Goal: Task Accomplishment & Management: Manage account settings

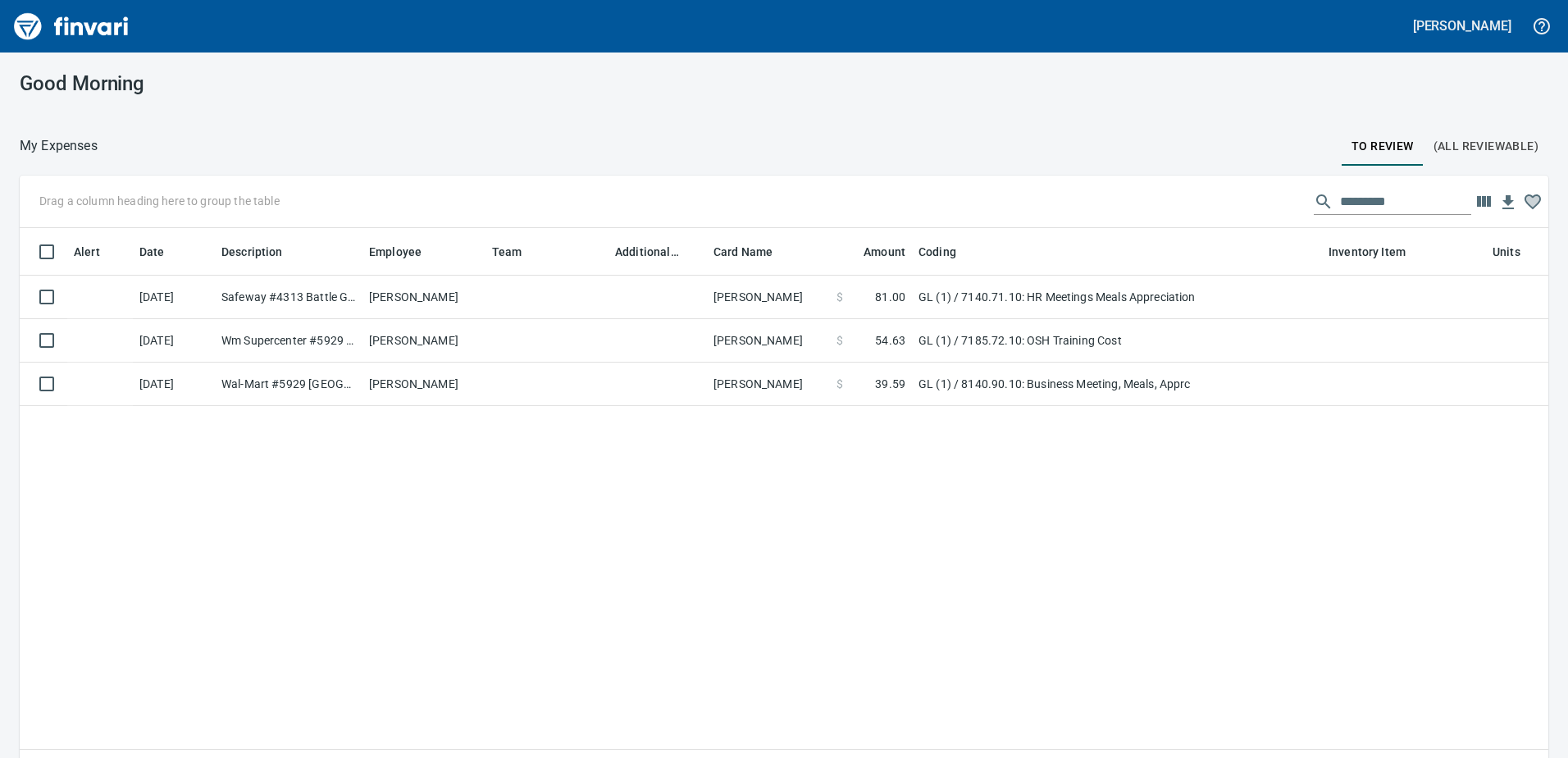
scroll to position [2, 2]
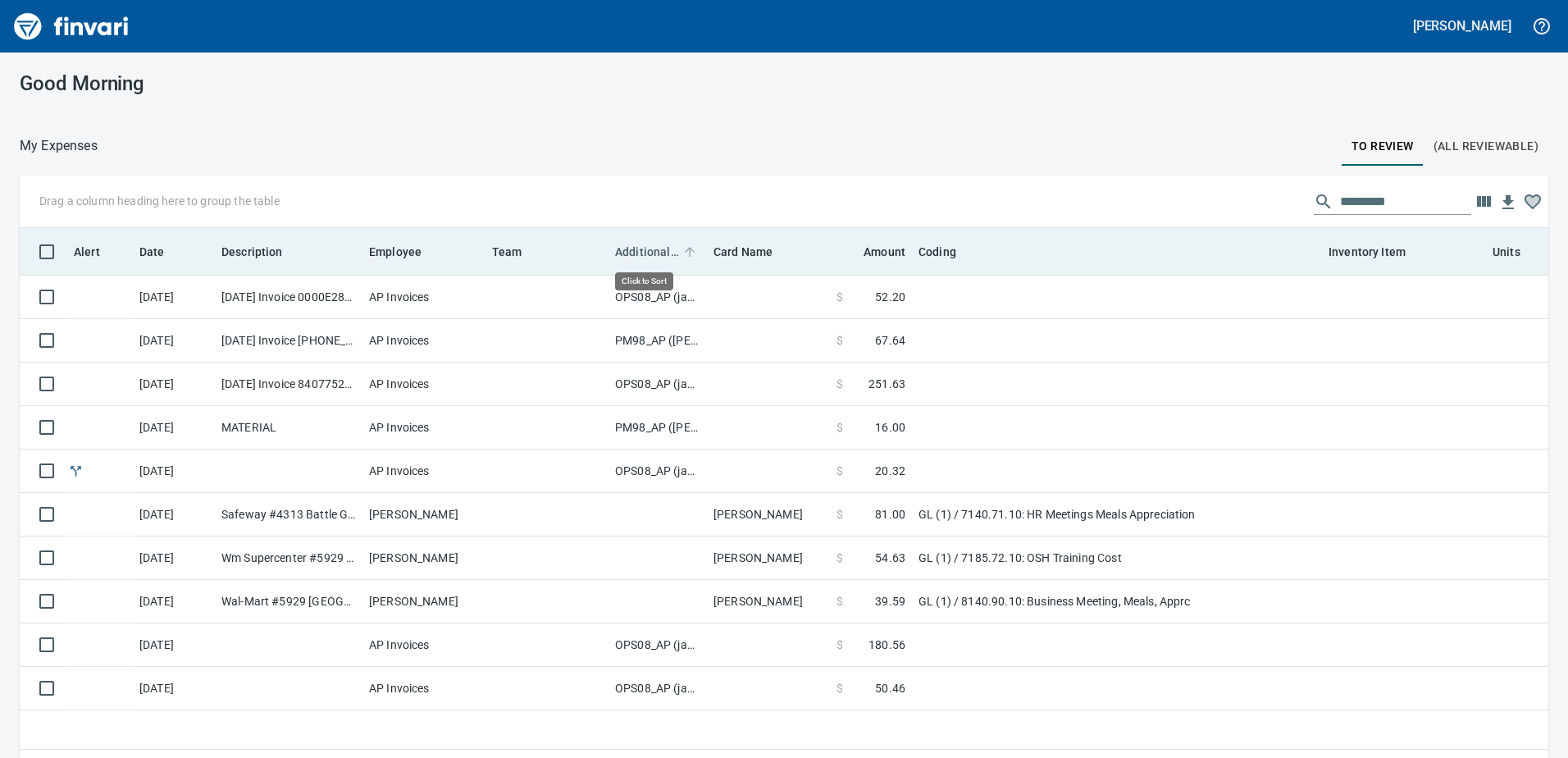
click at [643, 246] on span "Additional Reviewer" at bounding box center [646, 252] width 64 height 20
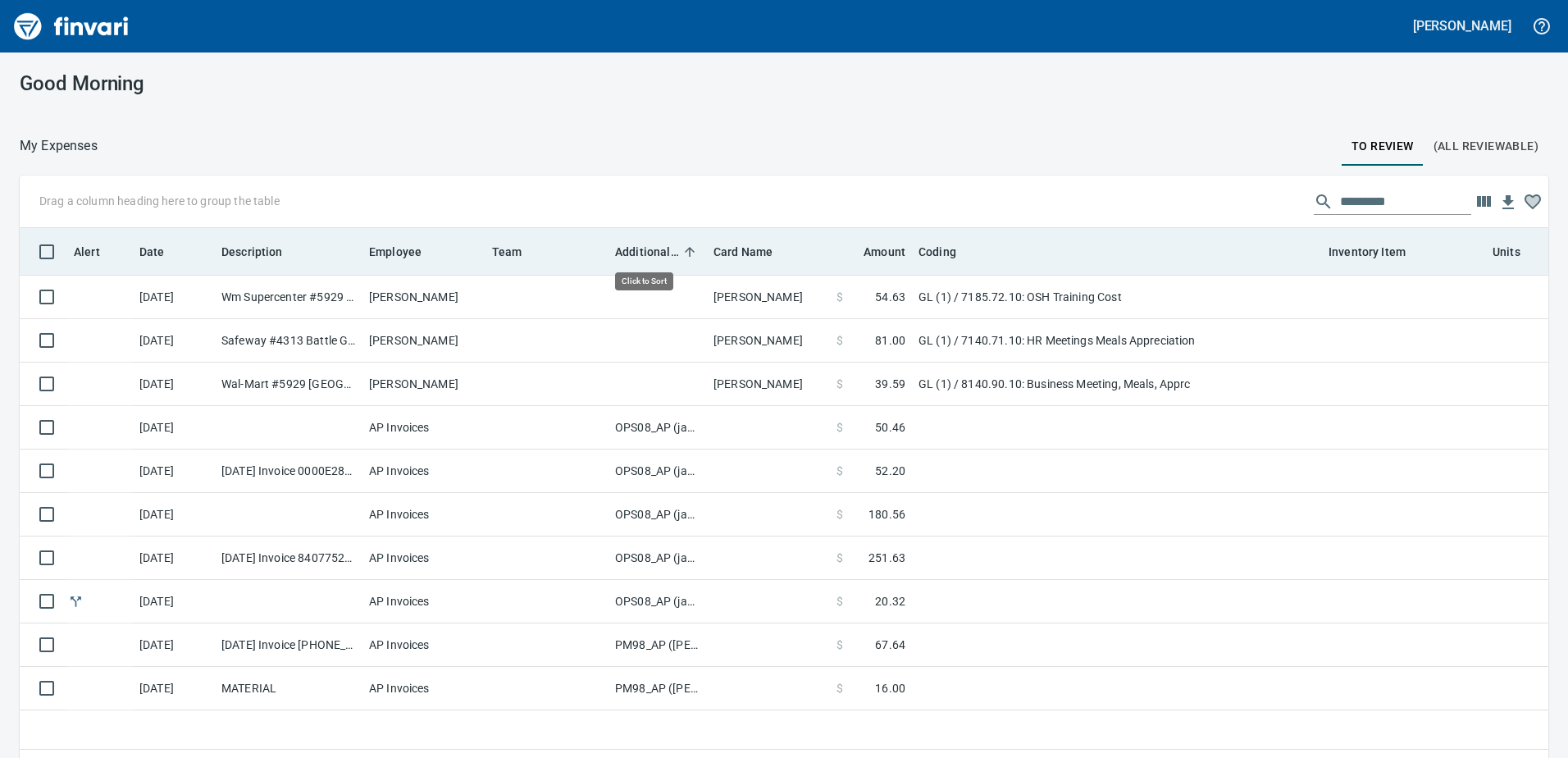
click at [643, 246] on span "Additional Reviewer" at bounding box center [646, 252] width 64 height 20
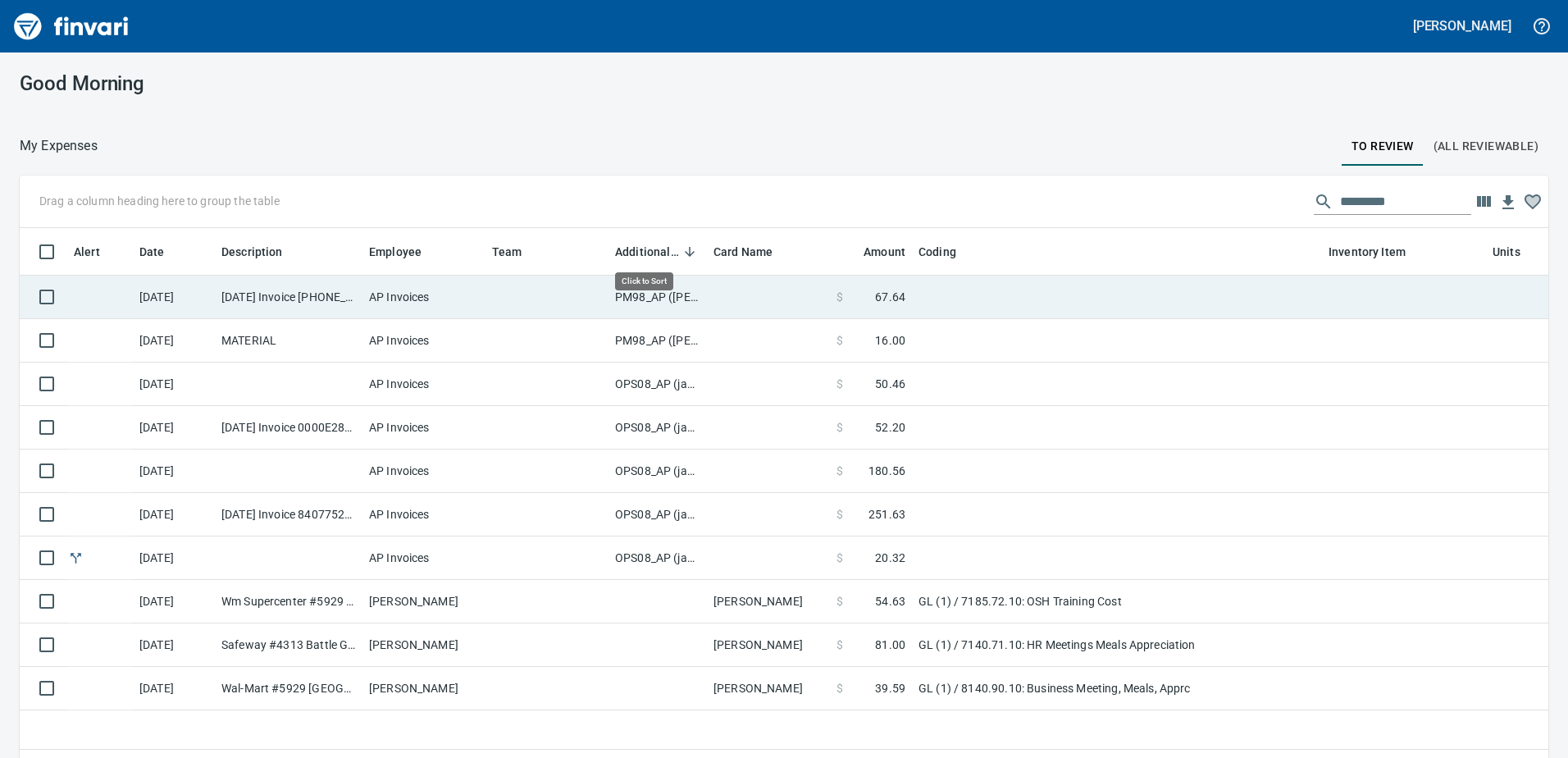
scroll to position [553, 1504]
click at [651, 295] on td "PM98_AP ([PERSON_NAME], [PERSON_NAME])" at bounding box center [658, 297] width 99 height 44
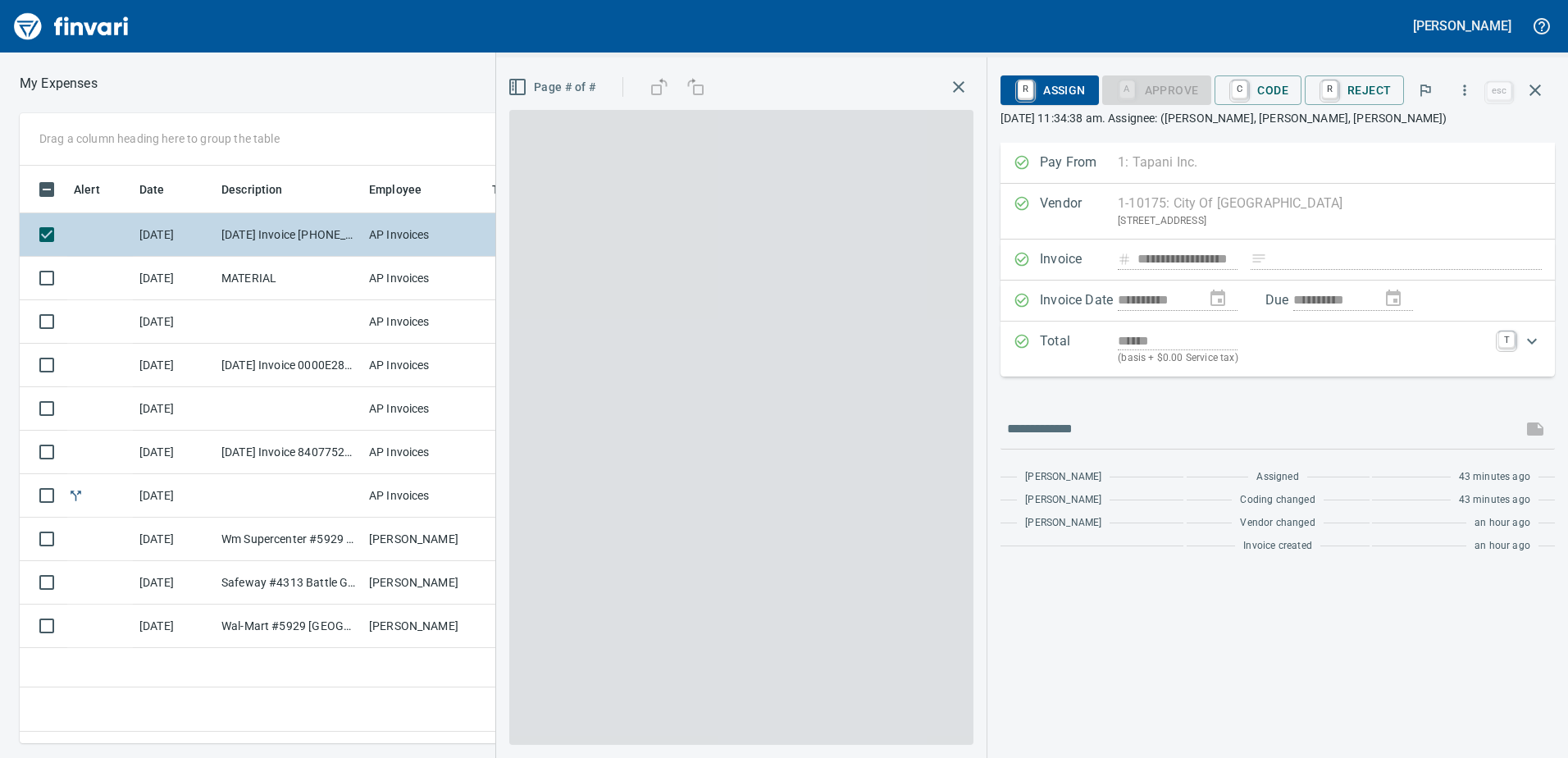
scroll to position [553, 1107]
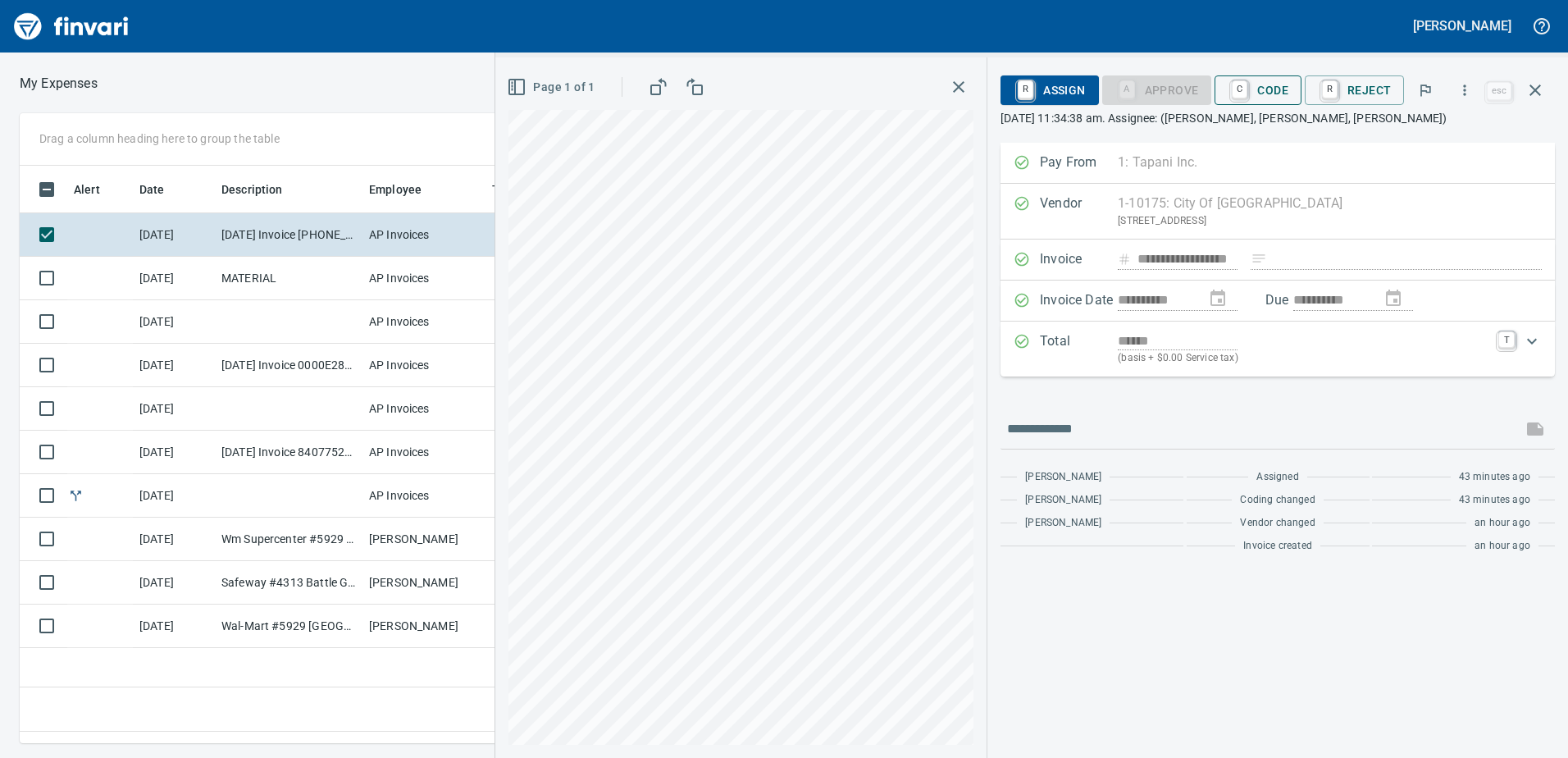
click at [1276, 87] on span "C Code" at bounding box center [1258, 90] width 61 height 28
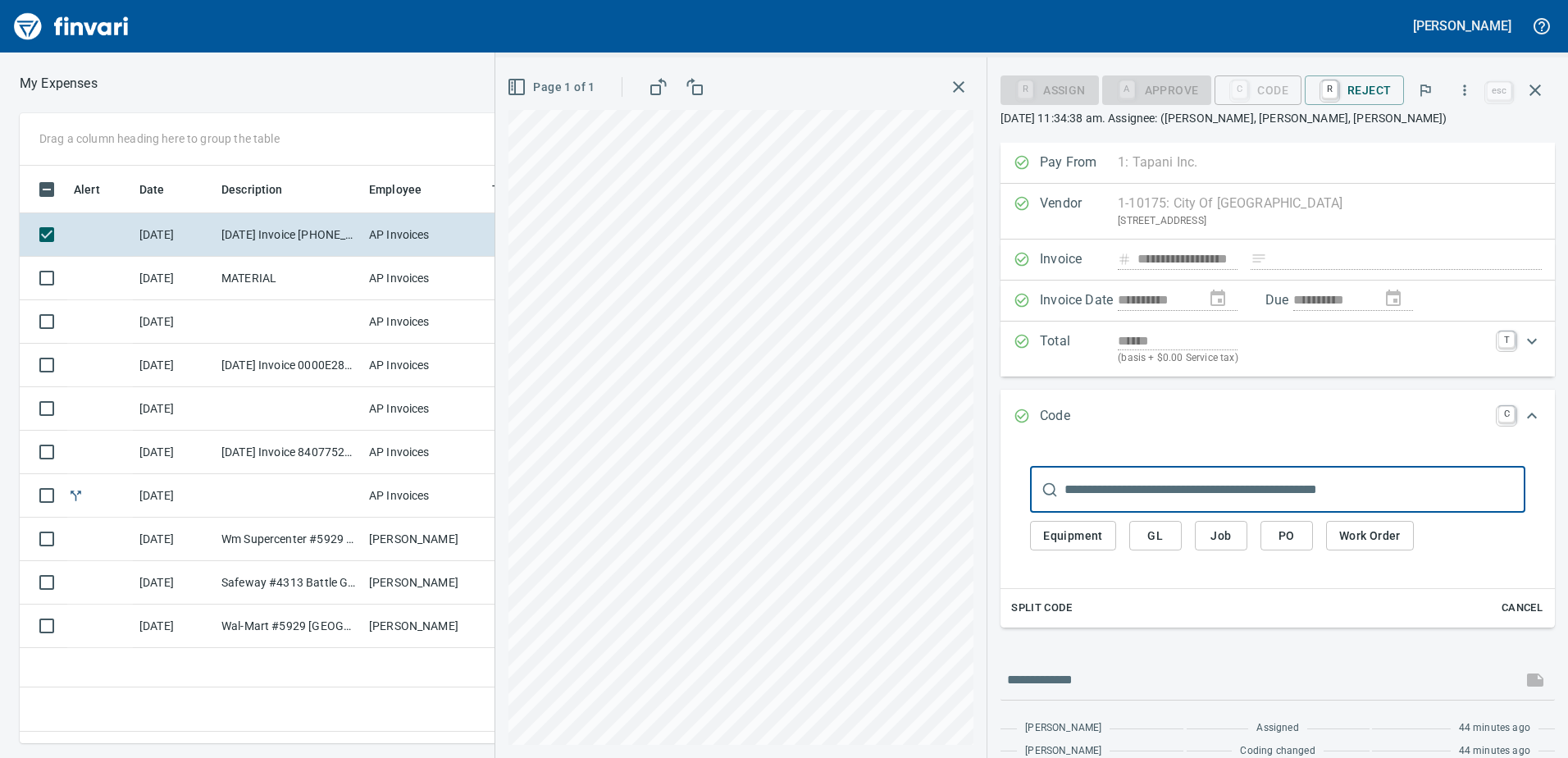
click at [1093, 539] on span "Equipment" at bounding box center [1073, 536] width 60 height 21
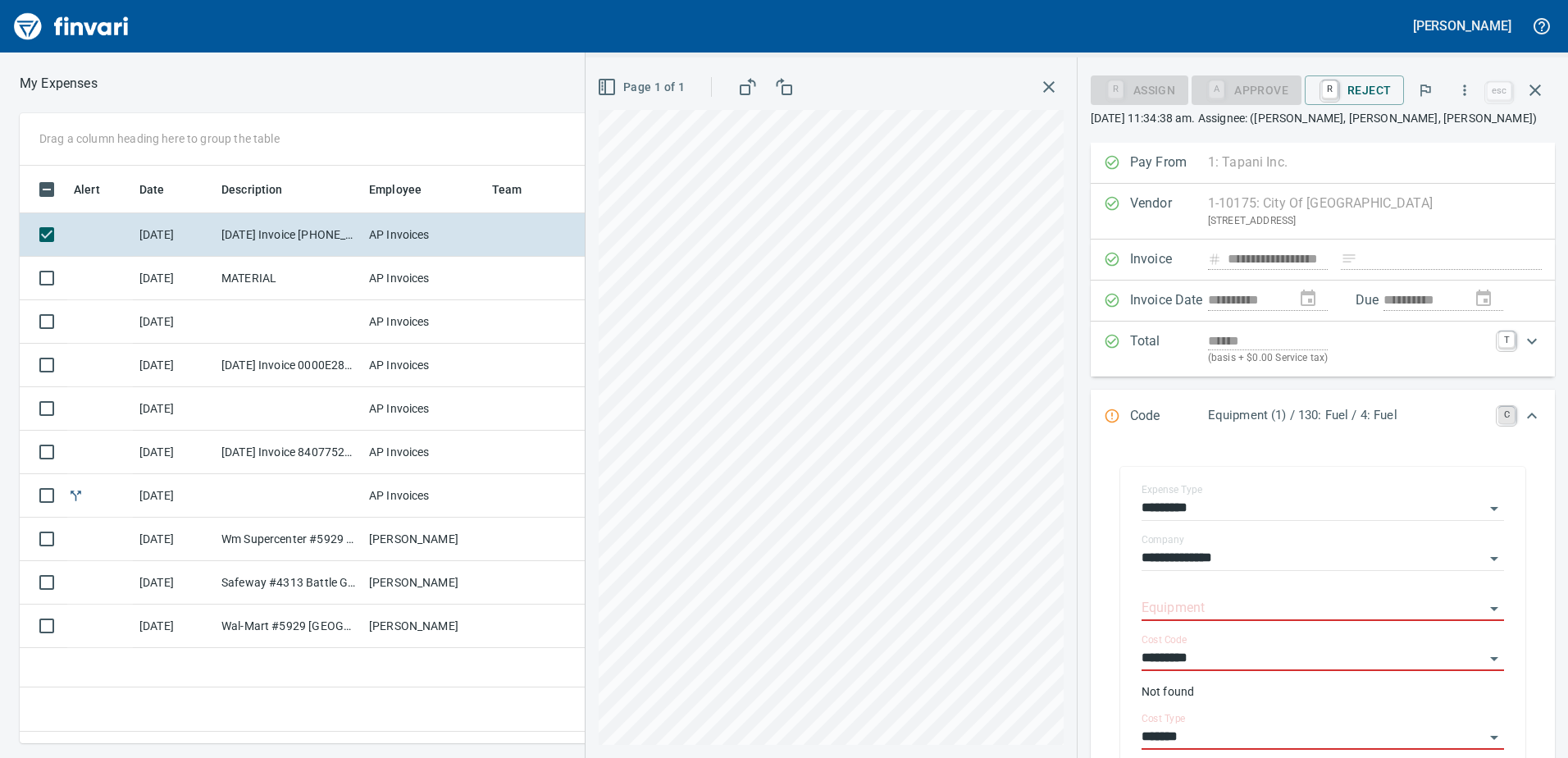
click at [1498, 414] on link "C" at bounding box center [1506, 415] width 16 height 16
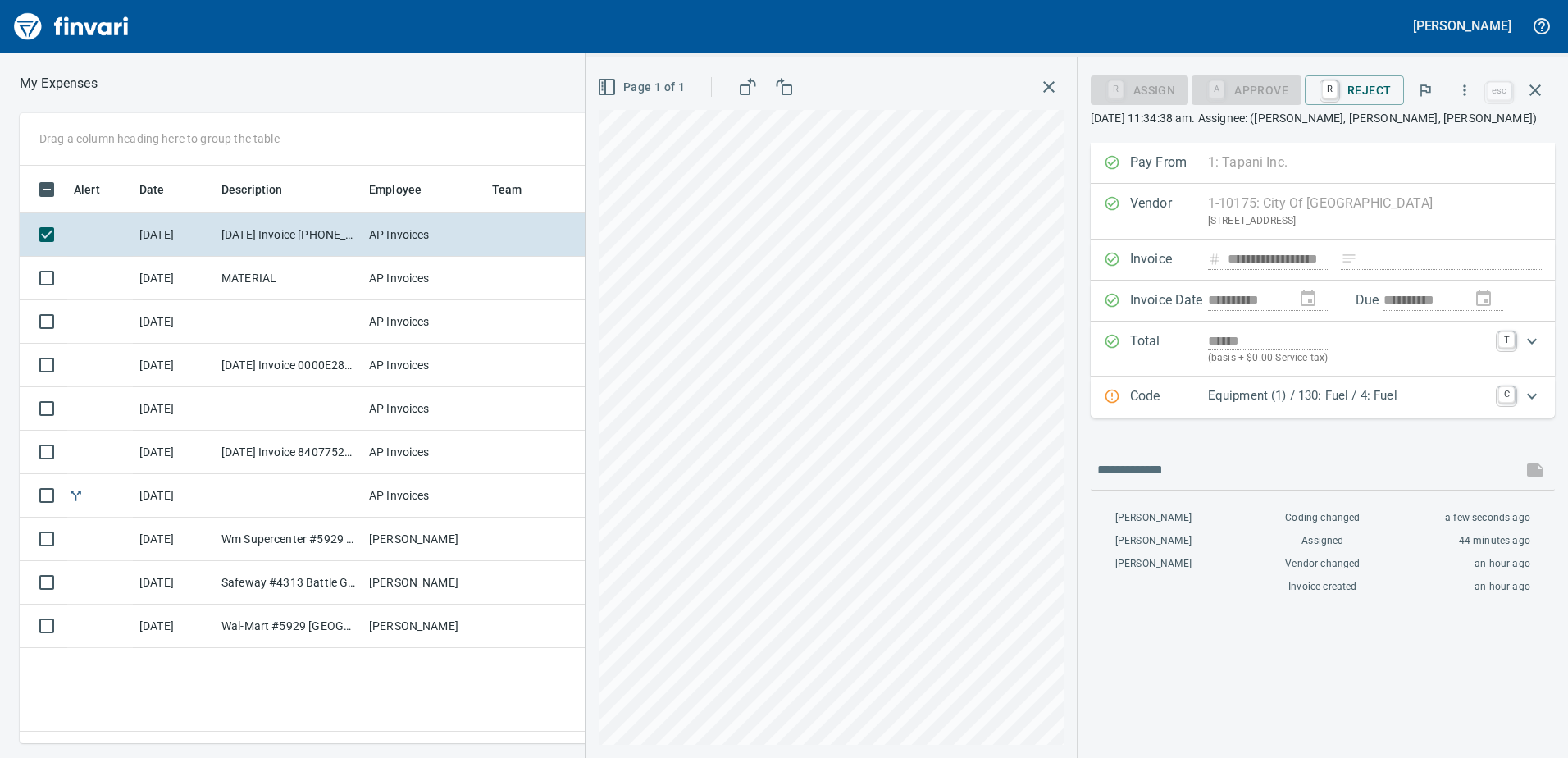
click at [1533, 392] on icon "Expand" at bounding box center [1532, 396] width 20 height 20
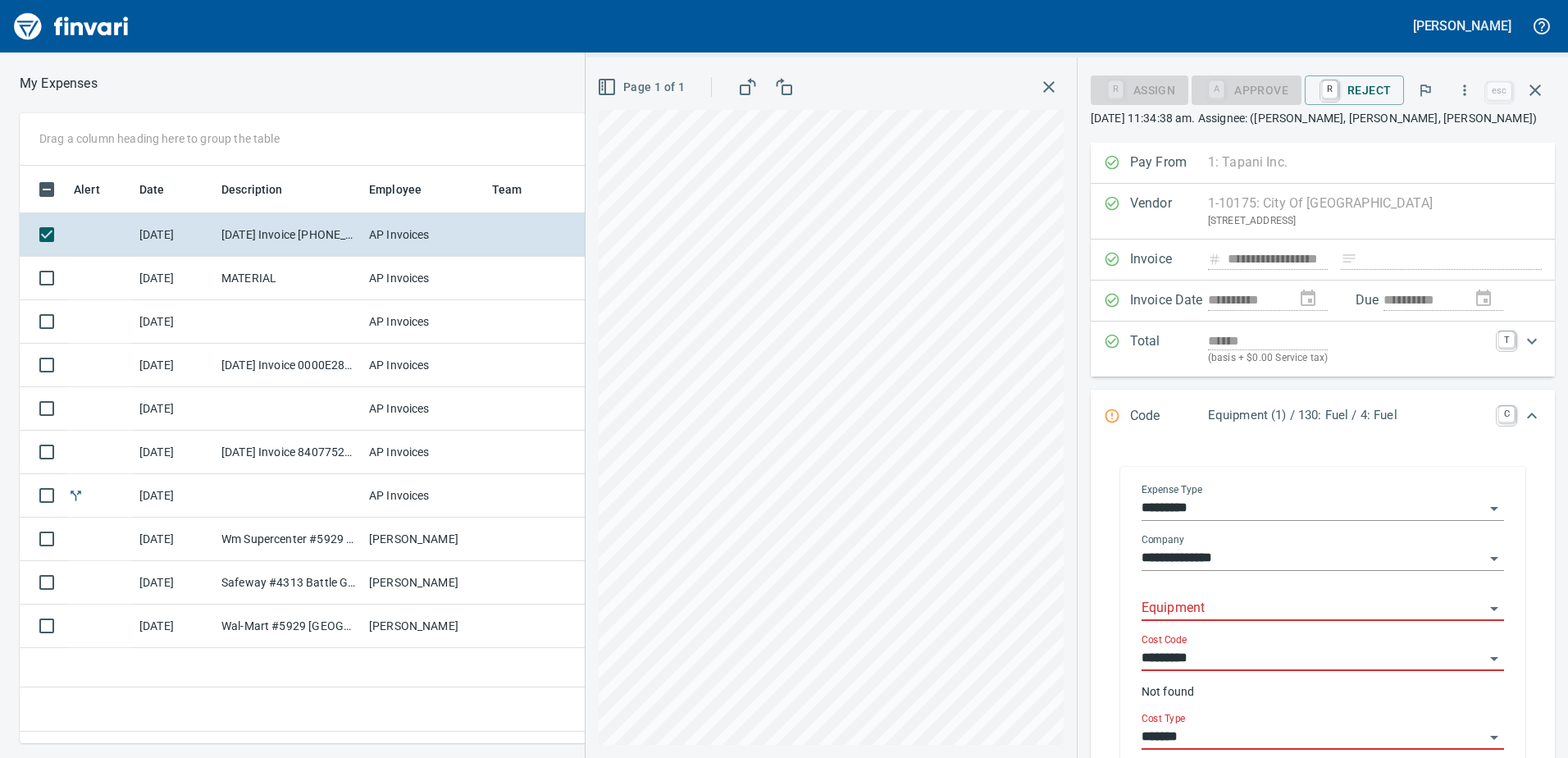
click at [1485, 508] on icon "Open" at bounding box center [1495, 508] width 20 height 20
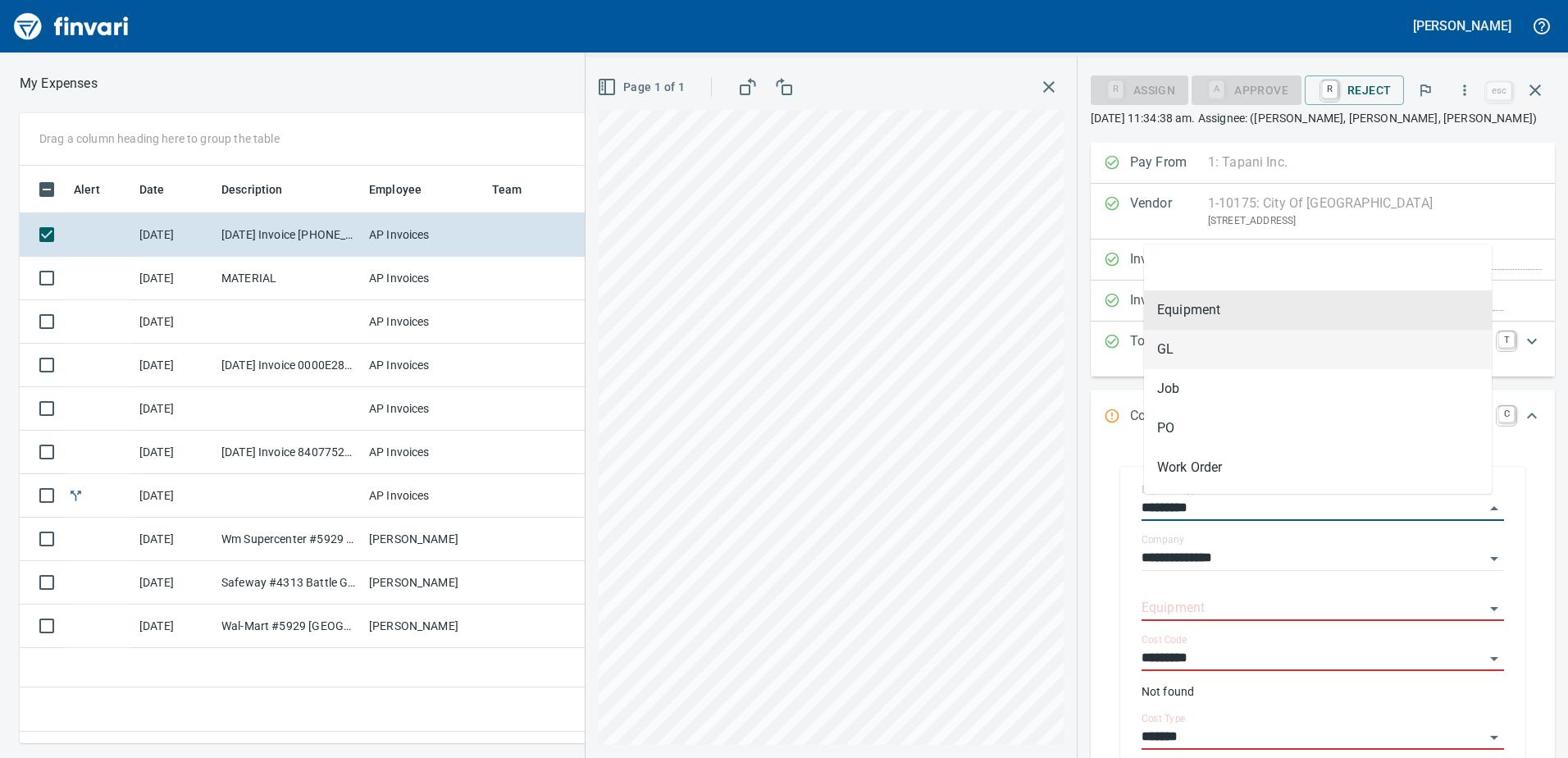
click at [1200, 350] on li "GL" at bounding box center [1318, 349] width 348 height 39
type input "**"
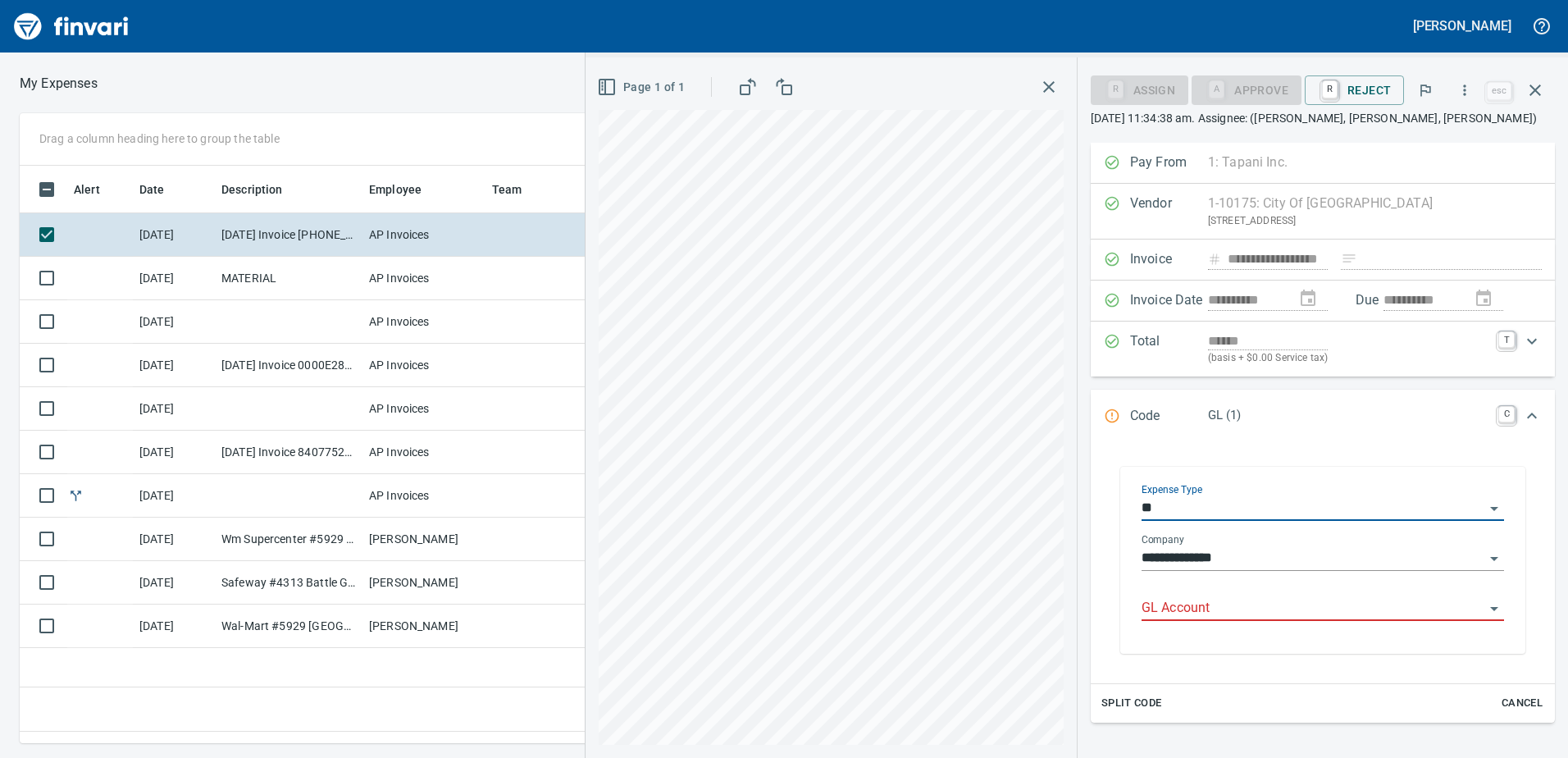
click at [1176, 609] on input "GL Account" at bounding box center [1313, 608] width 343 height 23
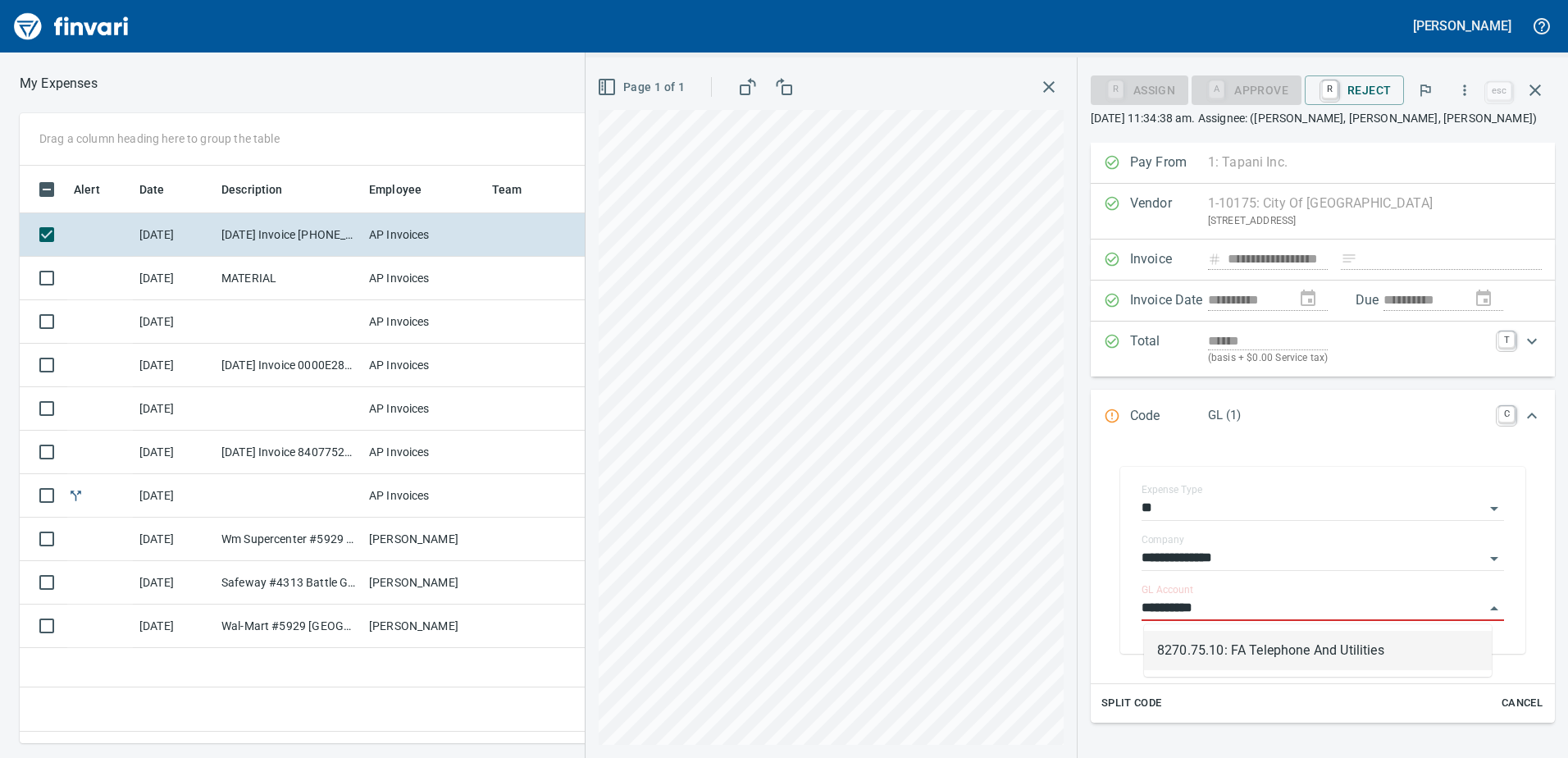
click at [1228, 647] on li "8270.75.10: FA Telephone And Utilities" at bounding box center [1318, 650] width 348 height 39
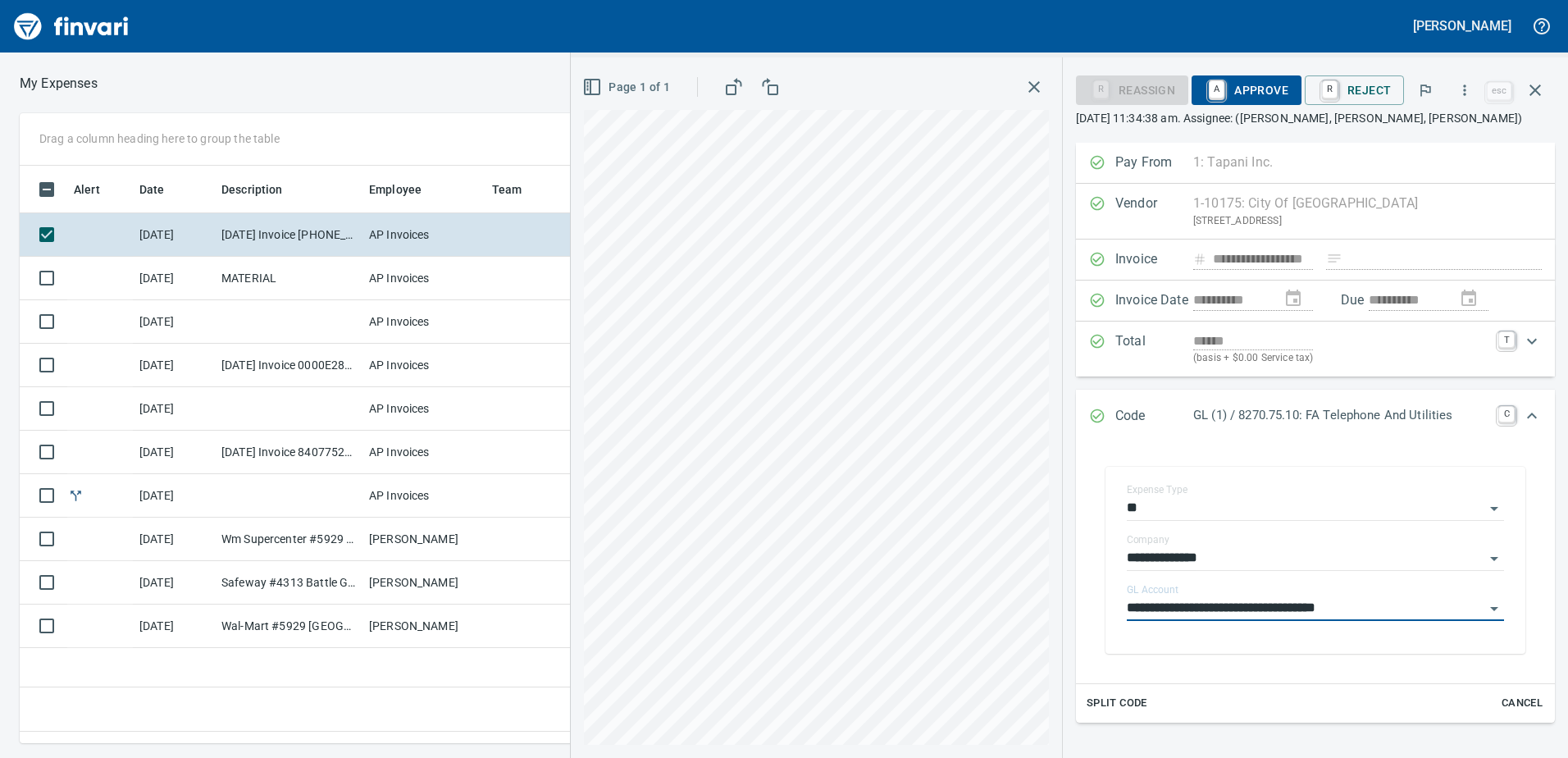
type input "**********"
click at [1284, 86] on span "A Approve" at bounding box center [1246, 90] width 83 height 28
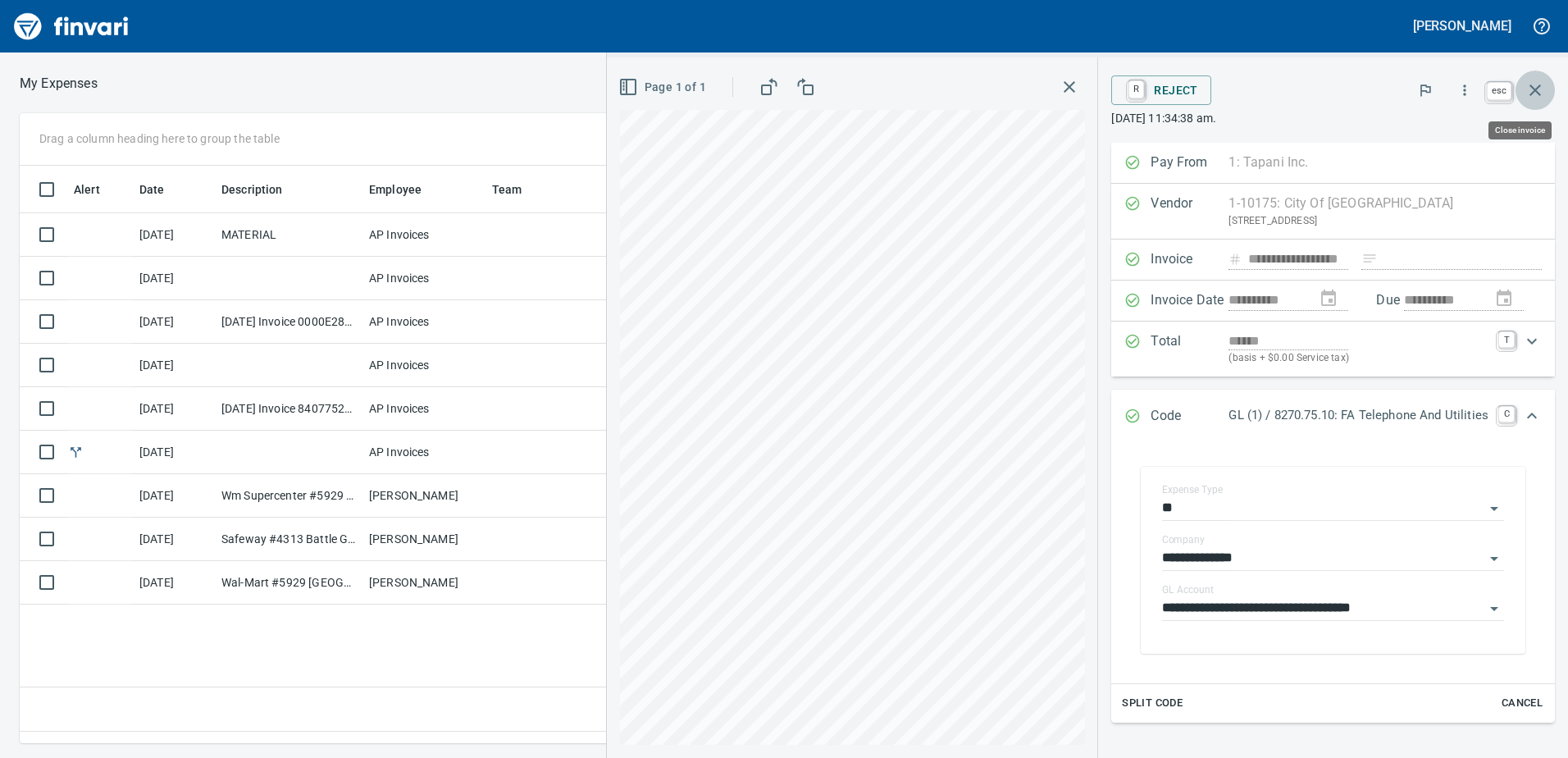
click at [1529, 82] on icon "button" at bounding box center [1535, 90] width 20 height 20
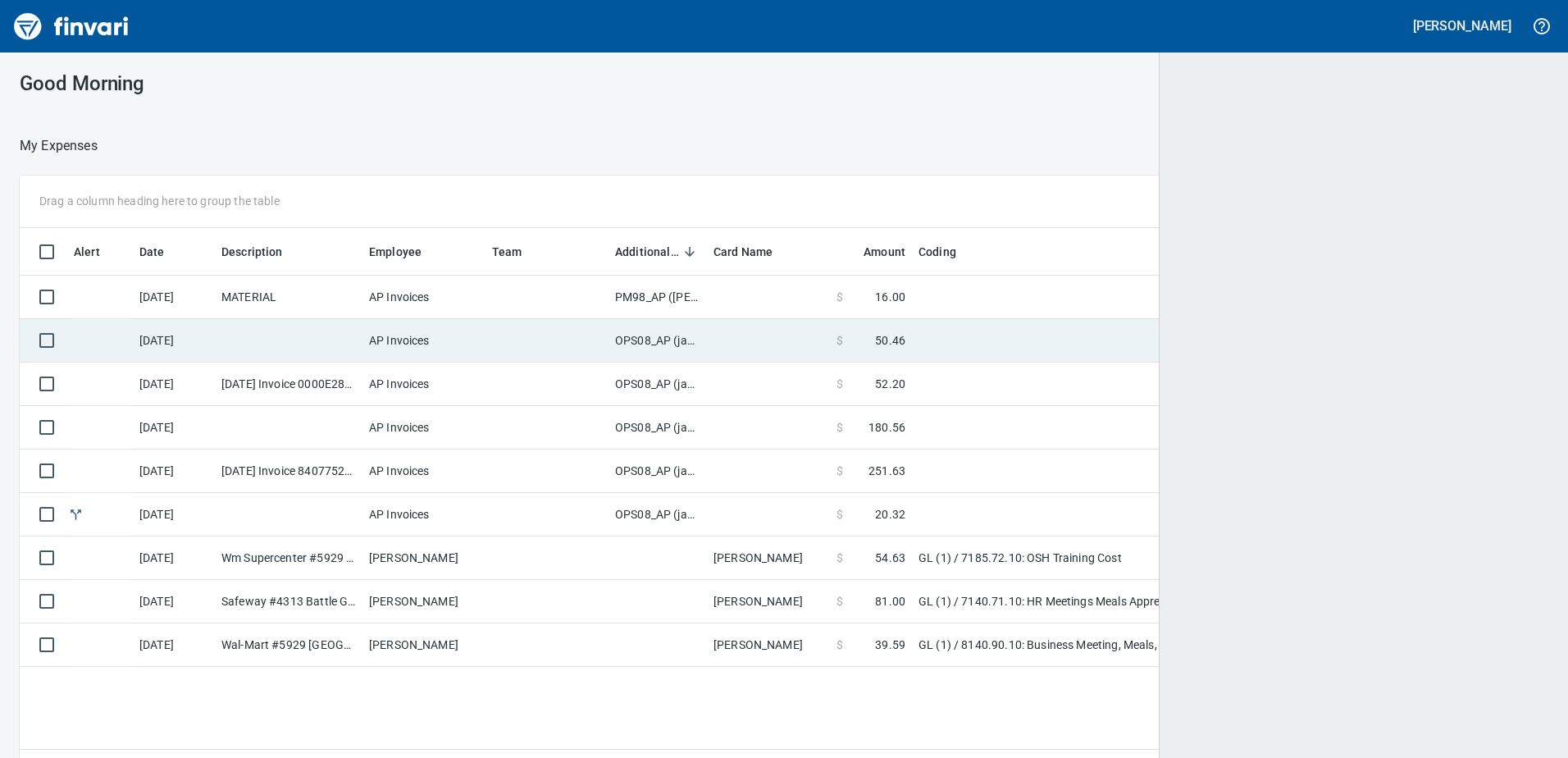
scroll to position [2, 2]
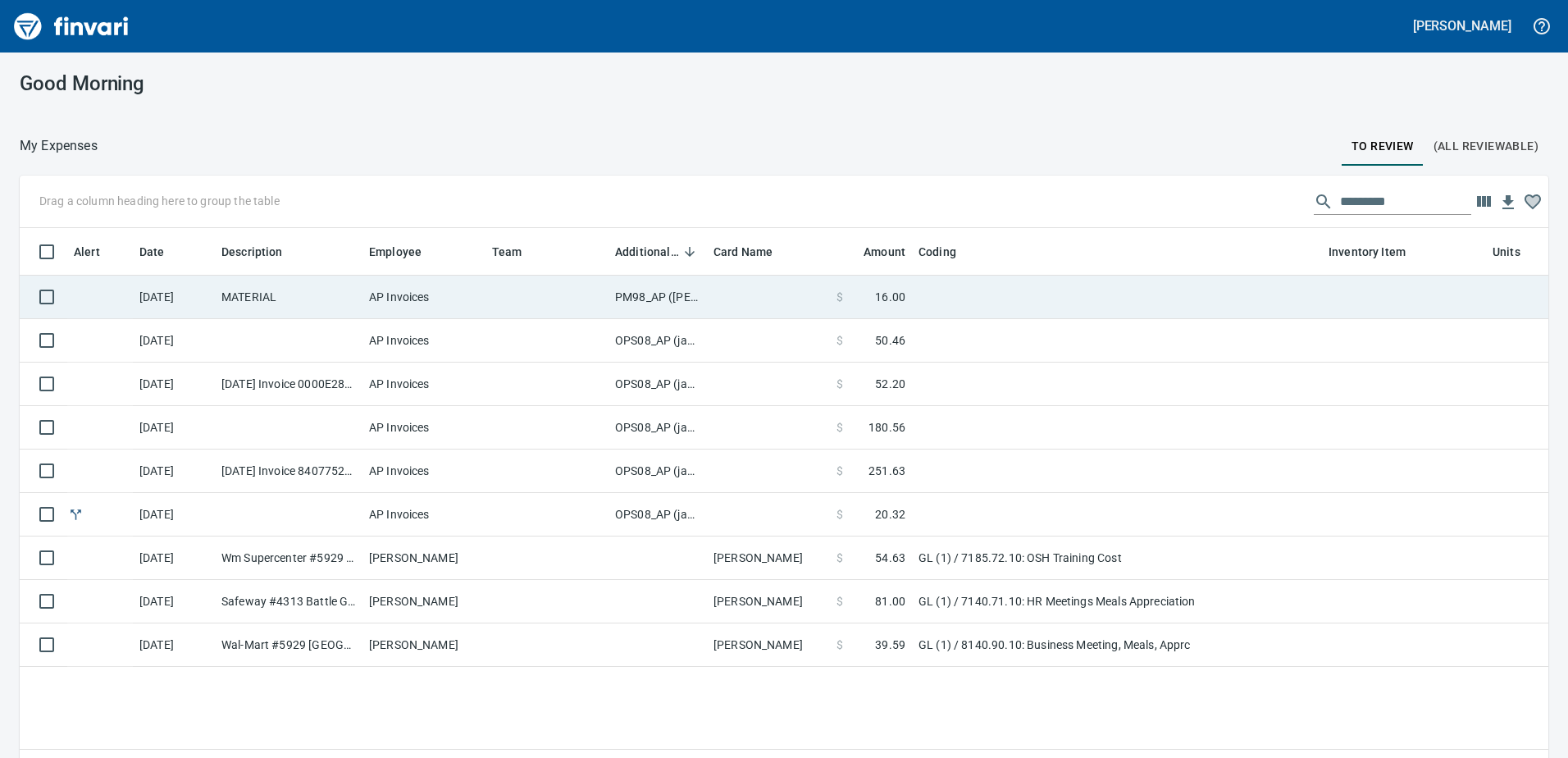
click at [648, 295] on td "PM98_AP ([PERSON_NAME], [PERSON_NAME])" at bounding box center [658, 297] width 99 height 44
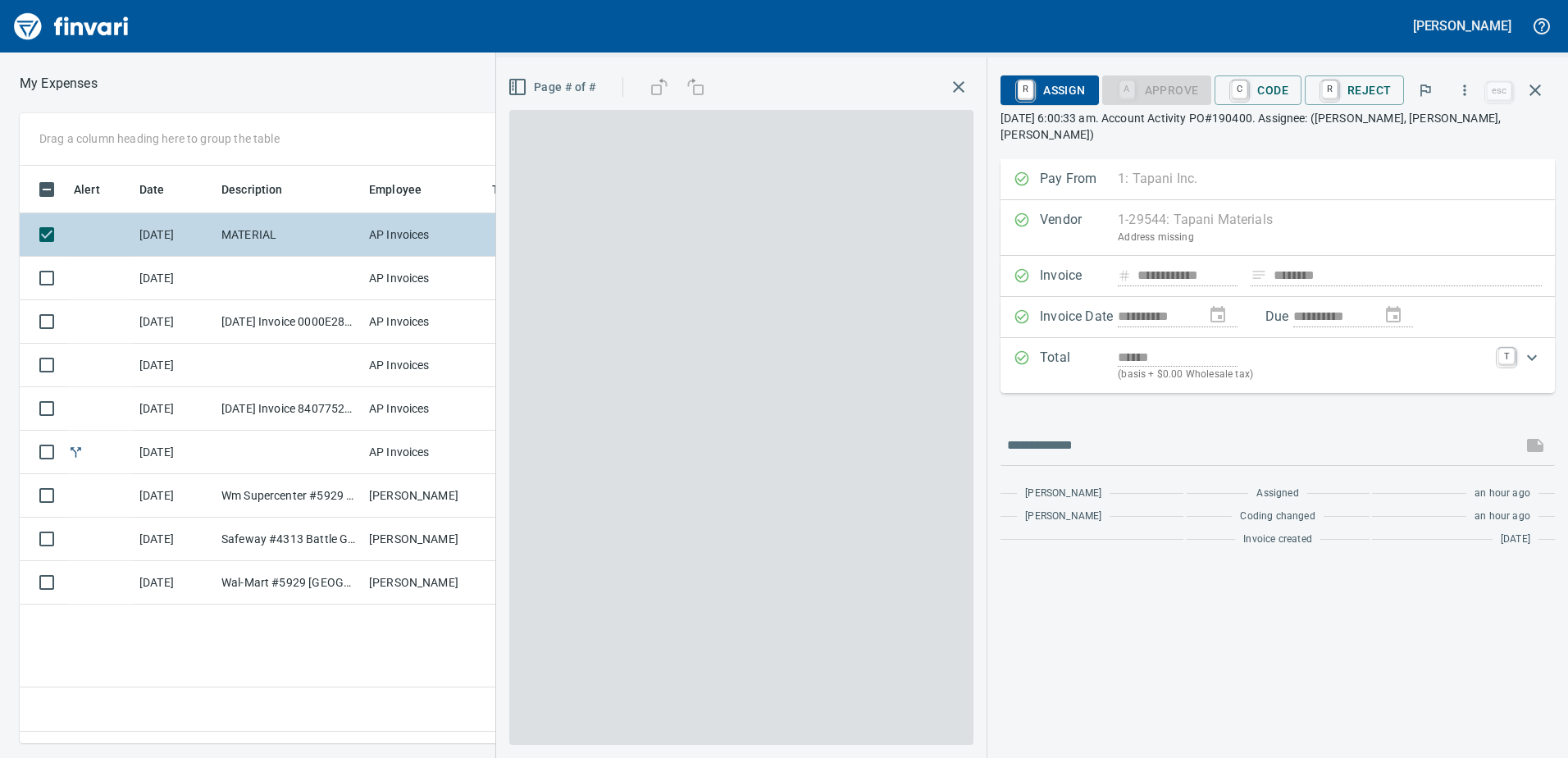
scroll to position [553, 1107]
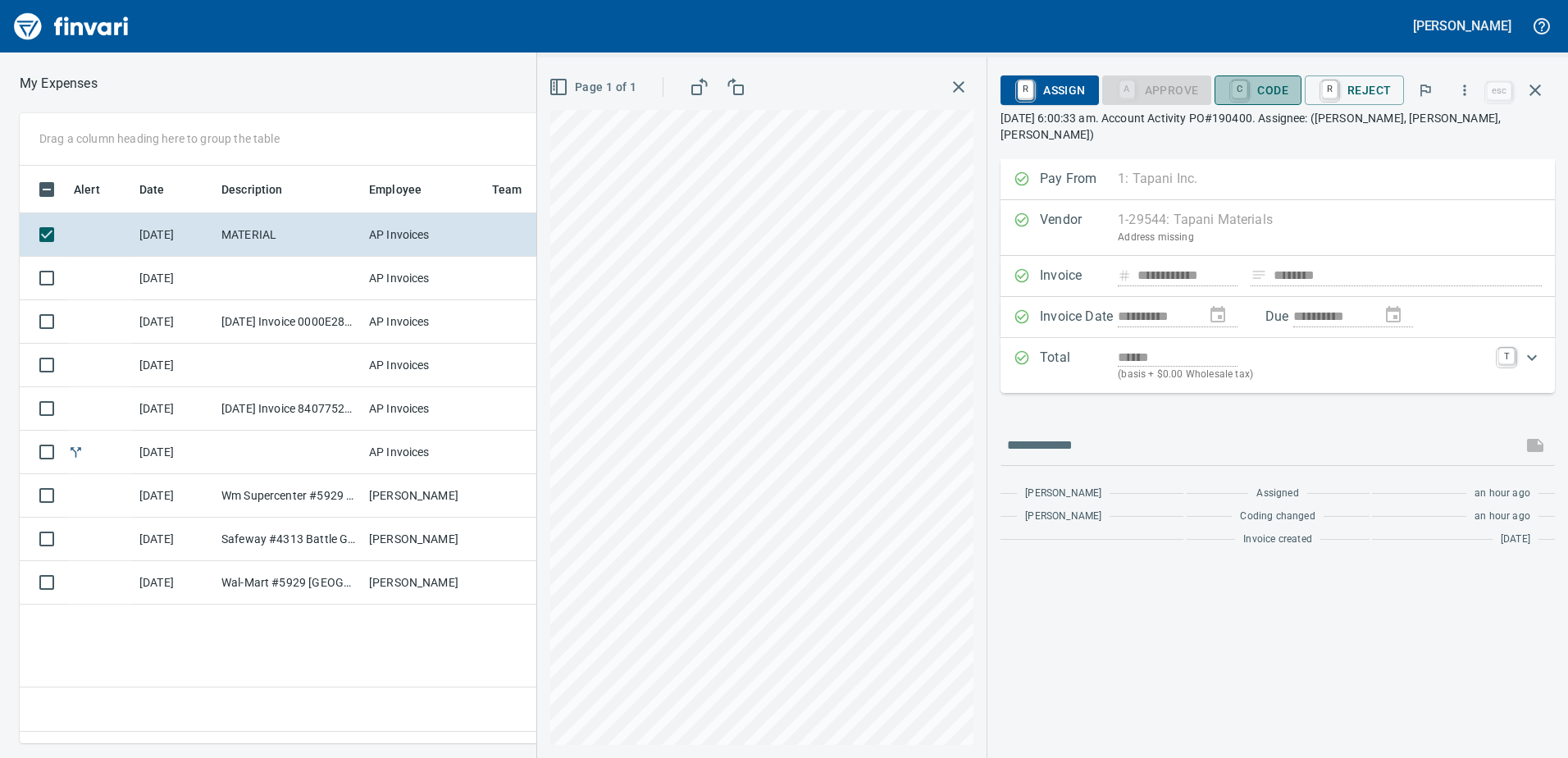
click at [1275, 93] on span "C Code" at bounding box center [1258, 90] width 61 height 28
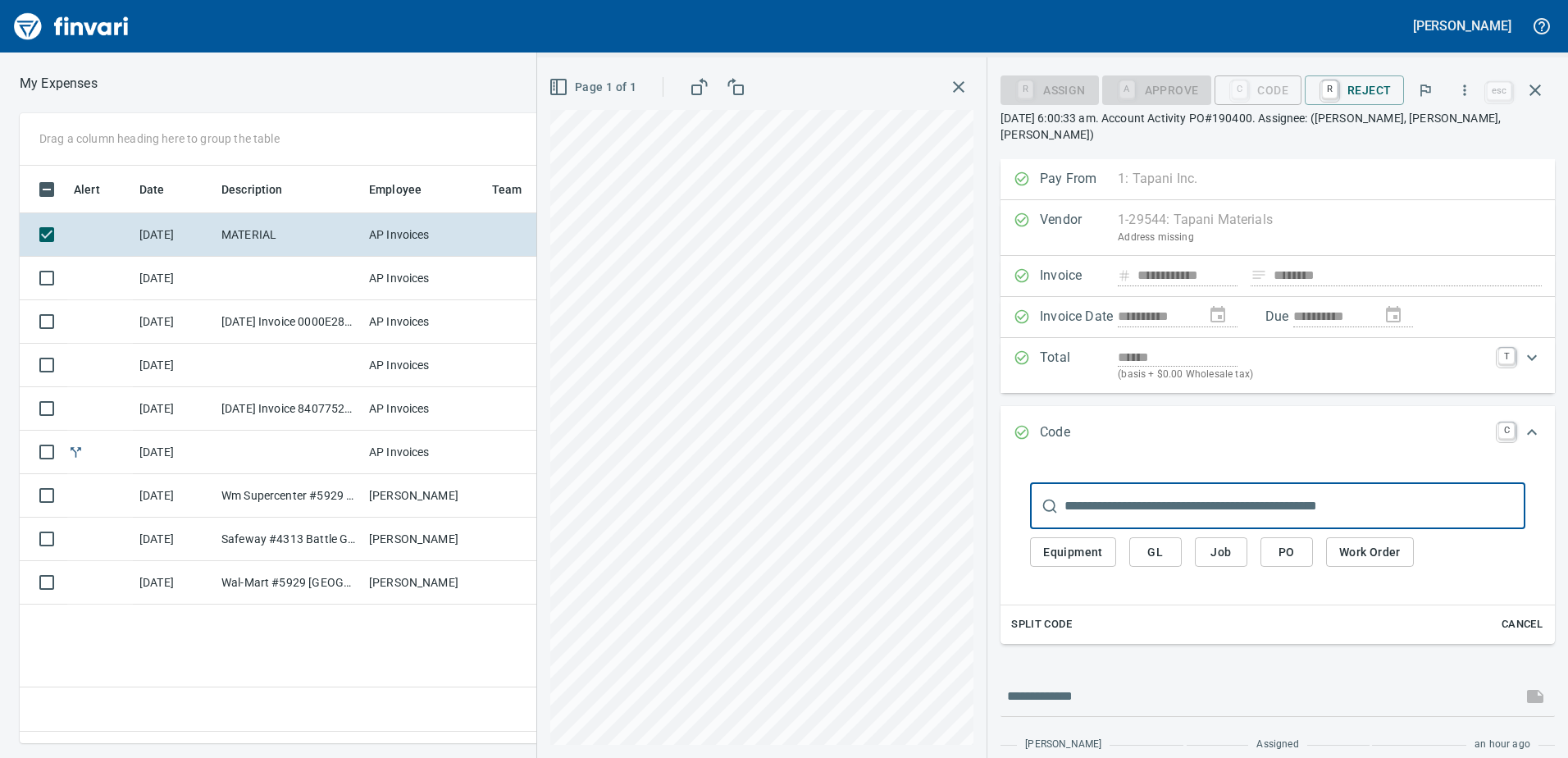
click at [1089, 542] on span "Equipment" at bounding box center [1073, 552] width 60 height 21
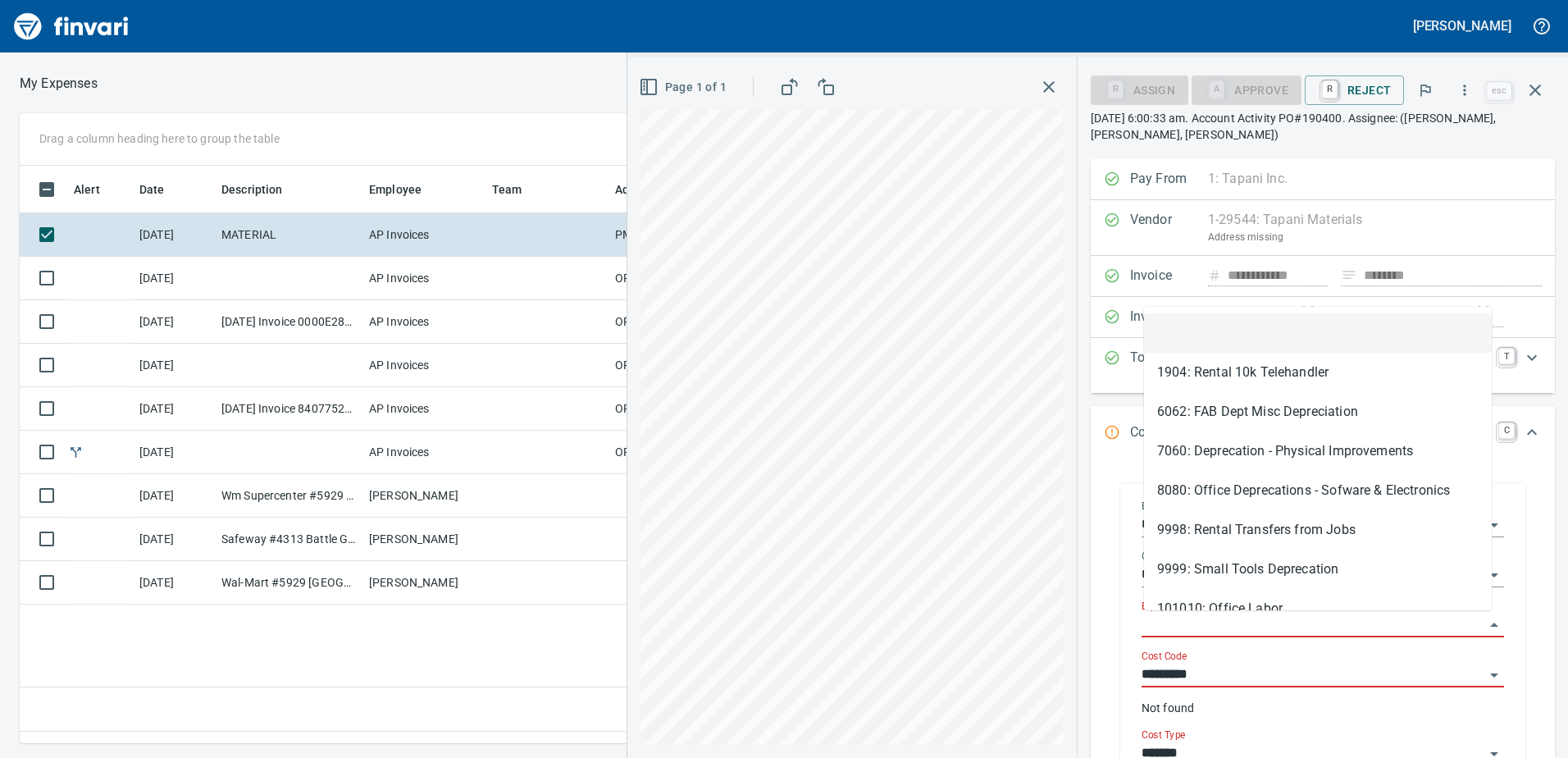
click at [1168, 620] on input "Equipment" at bounding box center [1313, 625] width 343 height 23
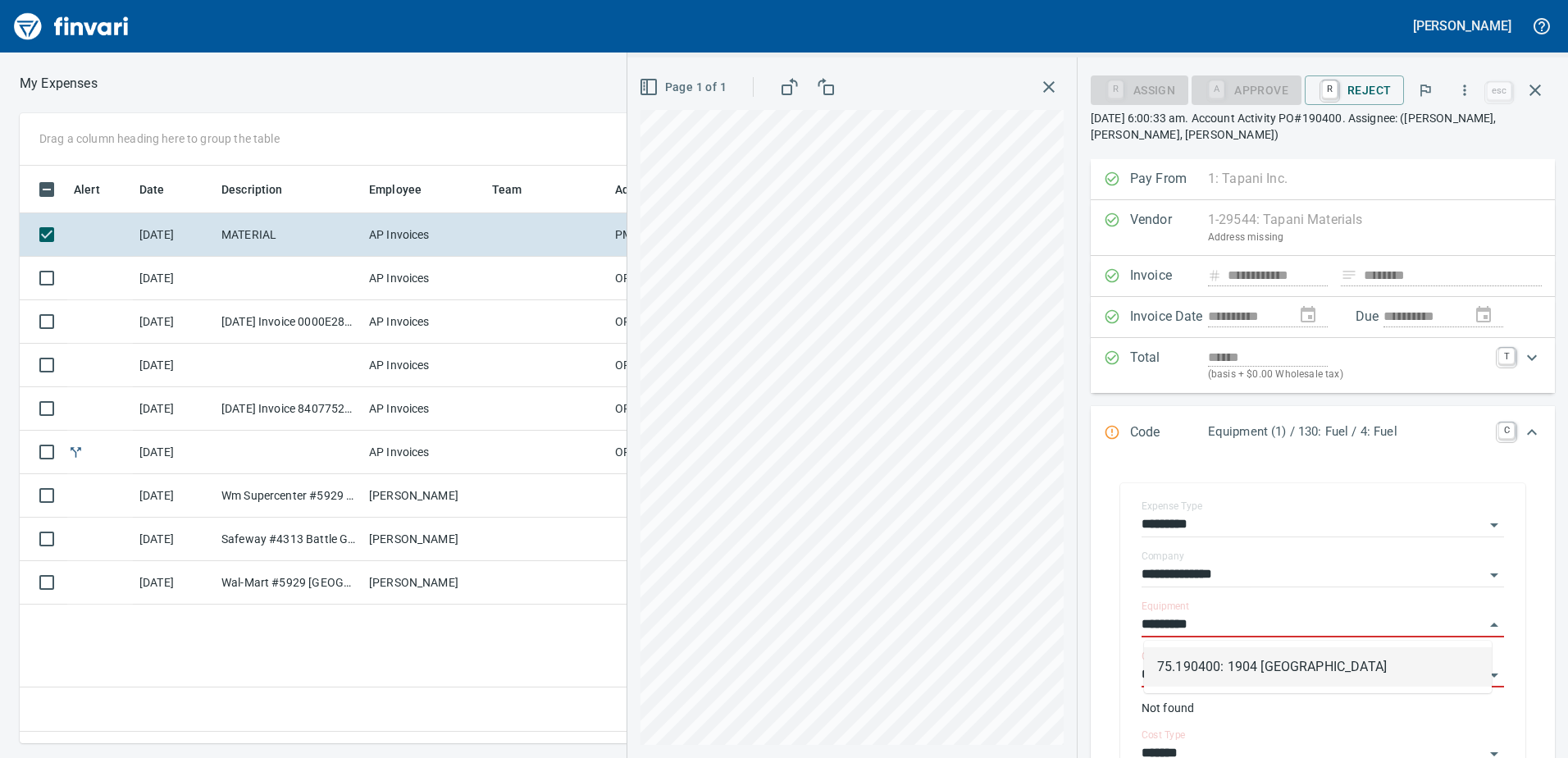
click at [1189, 667] on li "75.190400: 1904 [GEOGRAPHIC_DATA]" at bounding box center [1318, 667] width 348 height 39
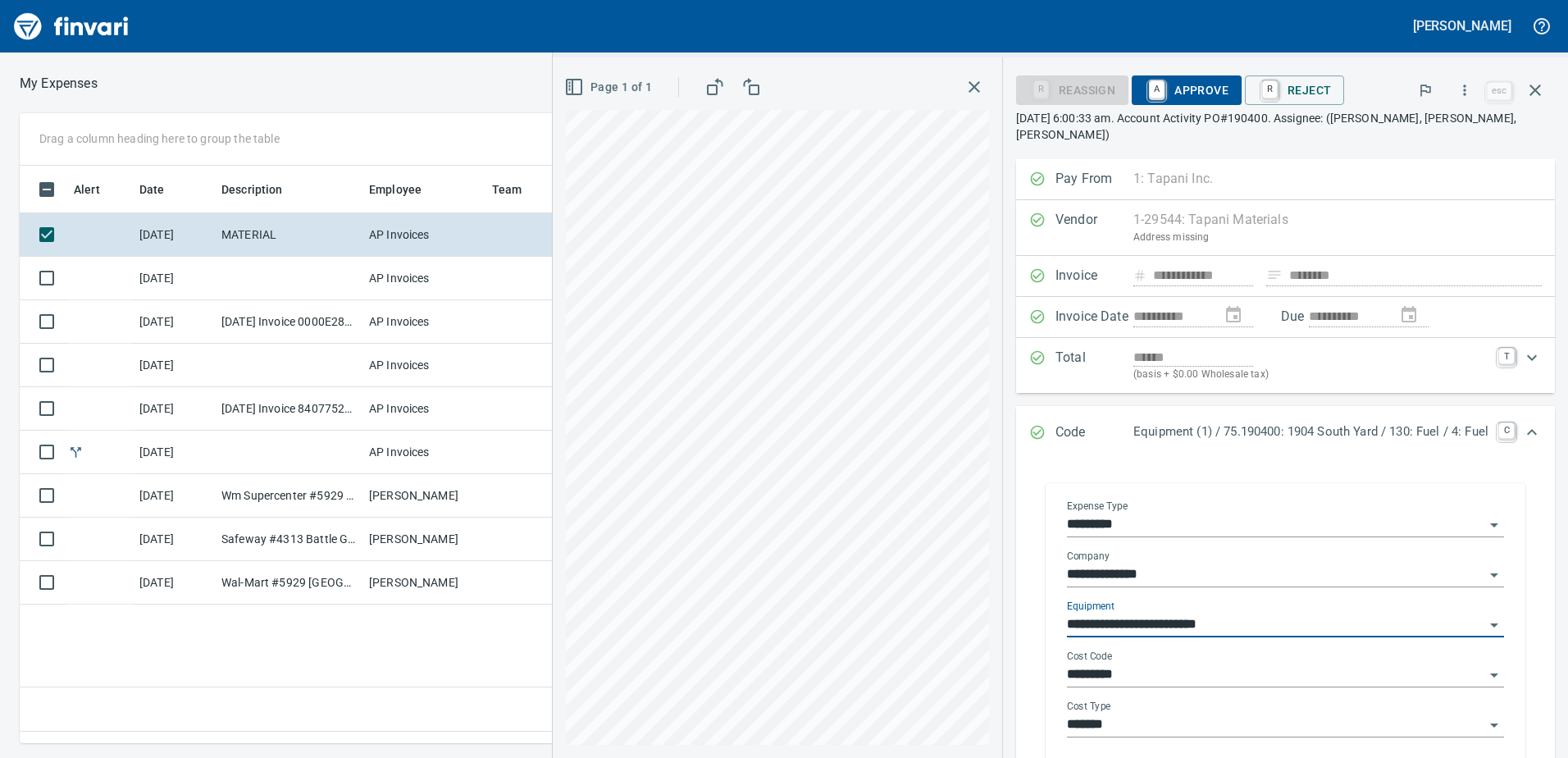
type input "**********"
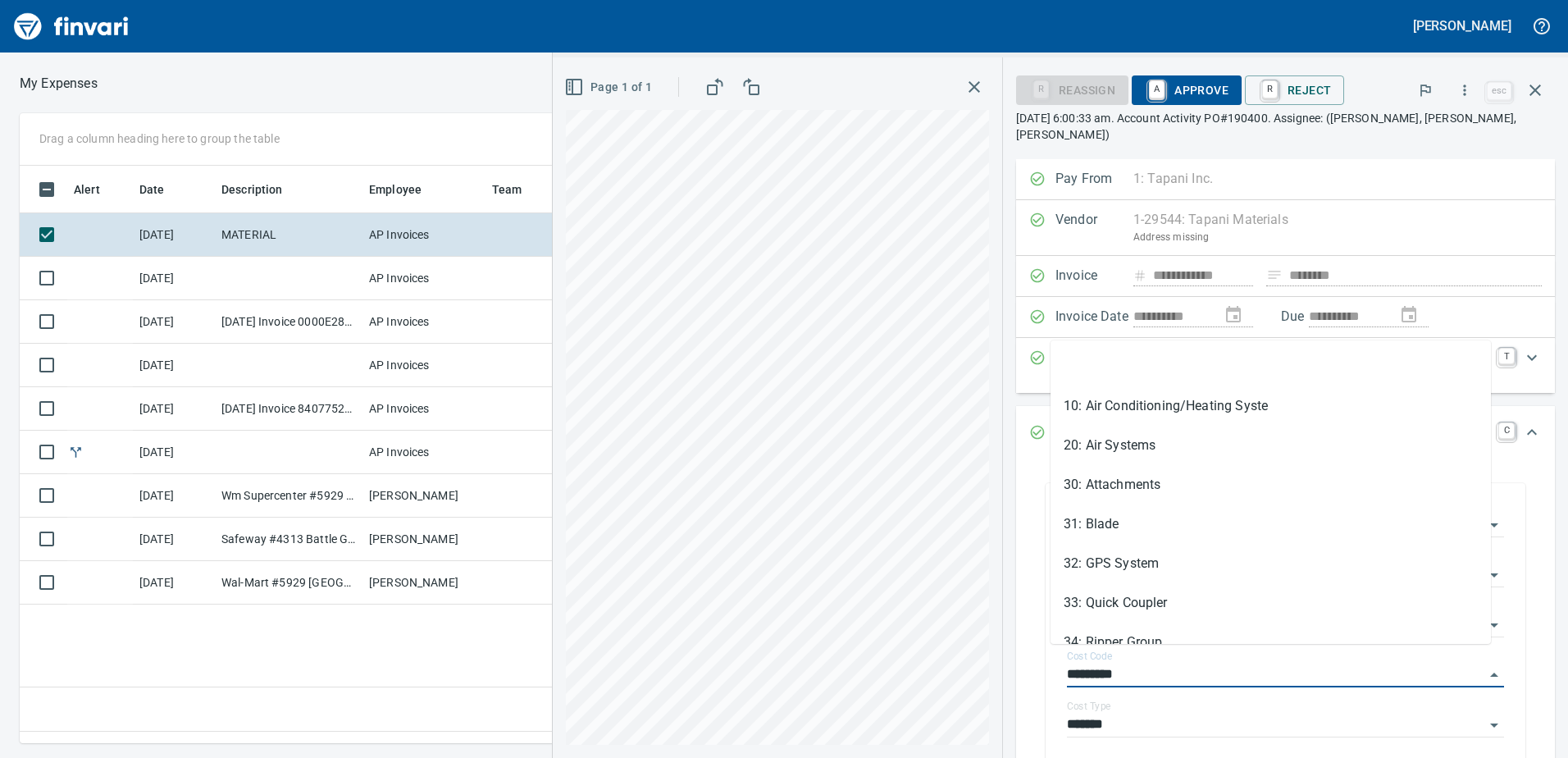
drag, startPoint x: 1117, startPoint y: 658, endPoint x: 1019, endPoint y: 659, distance: 98.0
click at [1030, 659] on div "**********" at bounding box center [1286, 626] width 513 height 320
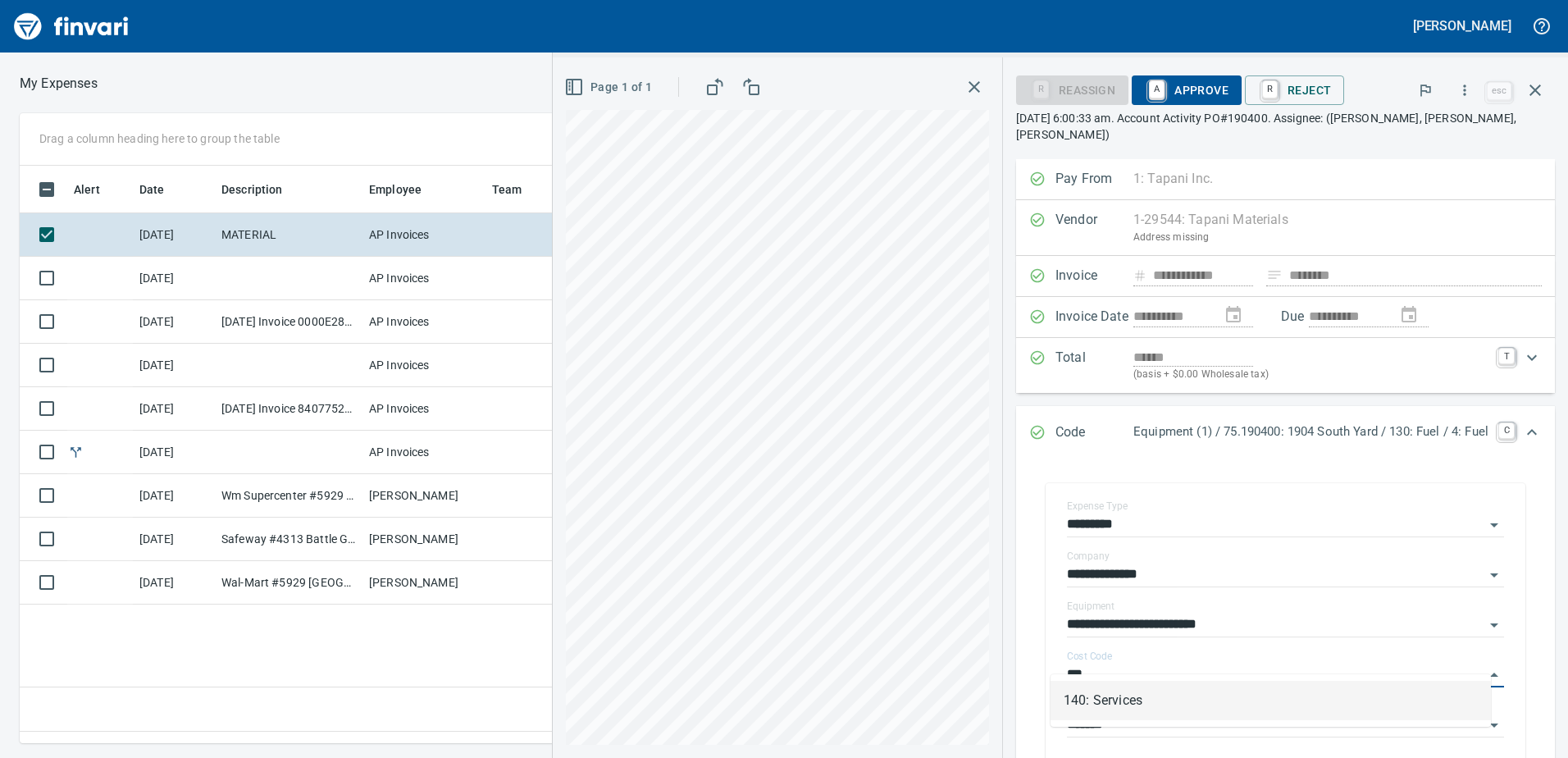
click at [1112, 700] on li "140: Services" at bounding box center [1270, 701] width 440 height 39
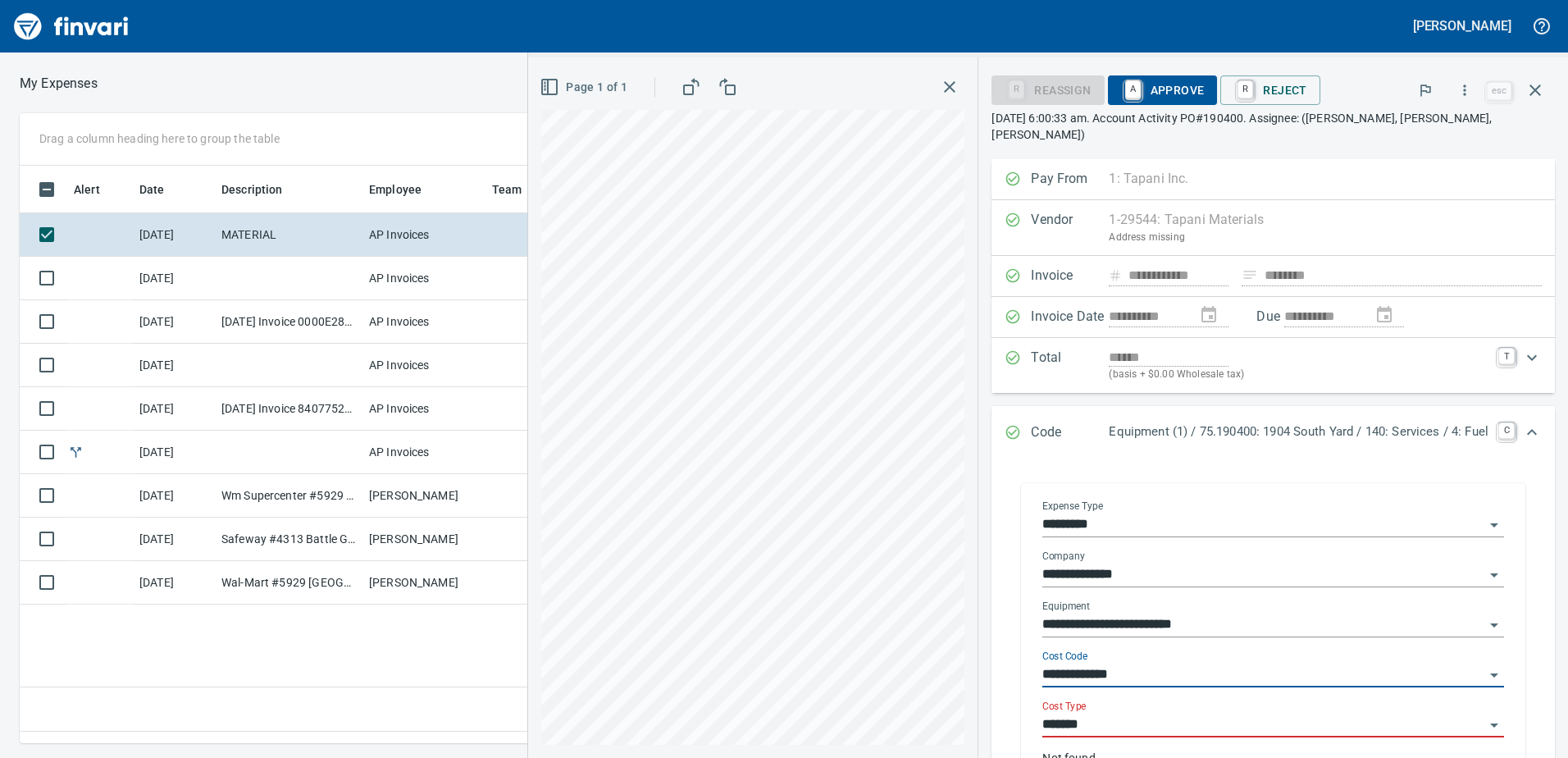
type input "**********"
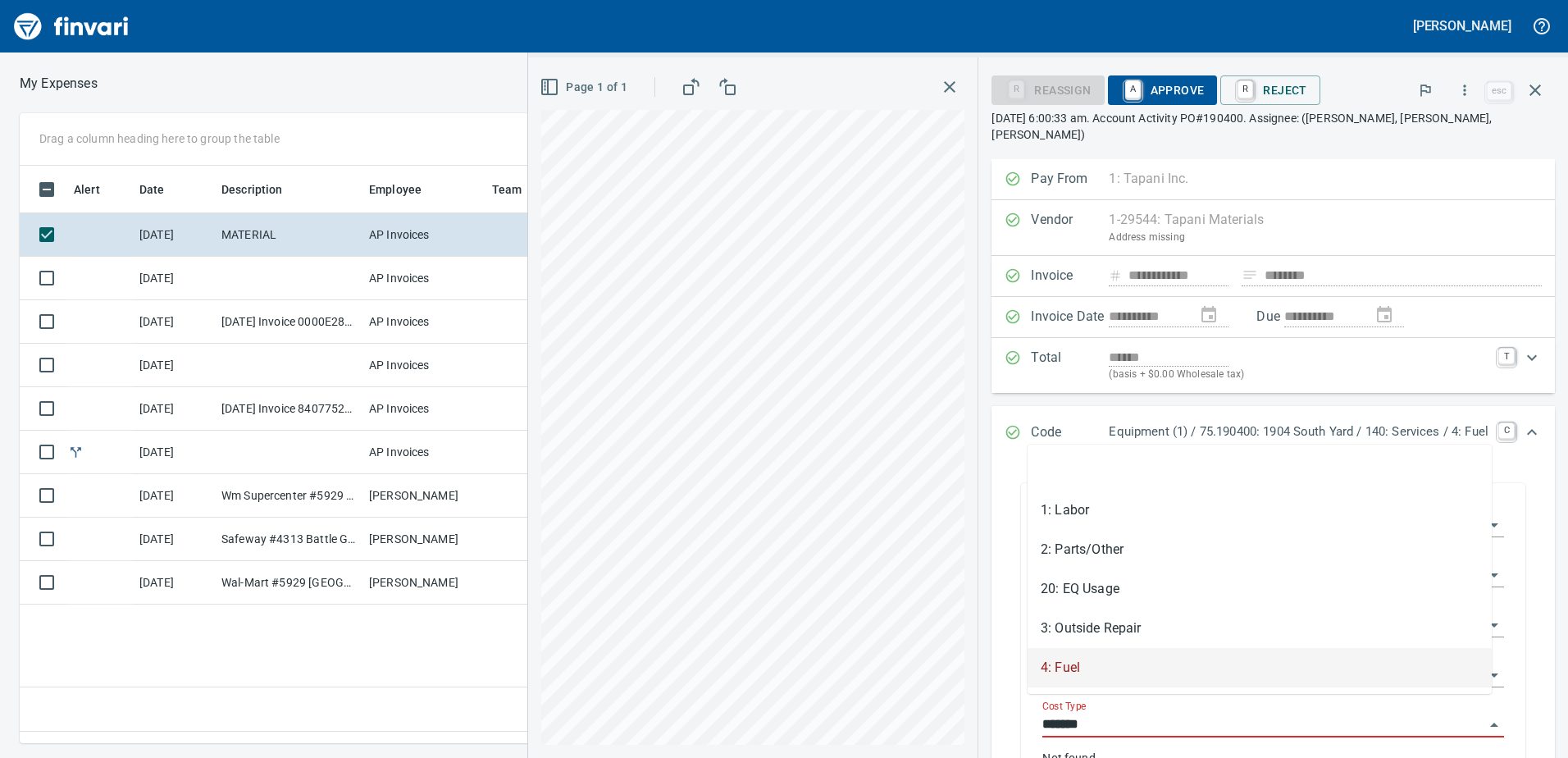
click at [1074, 713] on input "*******" at bounding box center [1262, 725] width 442 height 23
click at [1077, 552] on li "2: Parts/Other" at bounding box center [1260, 549] width 464 height 39
type input "**********"
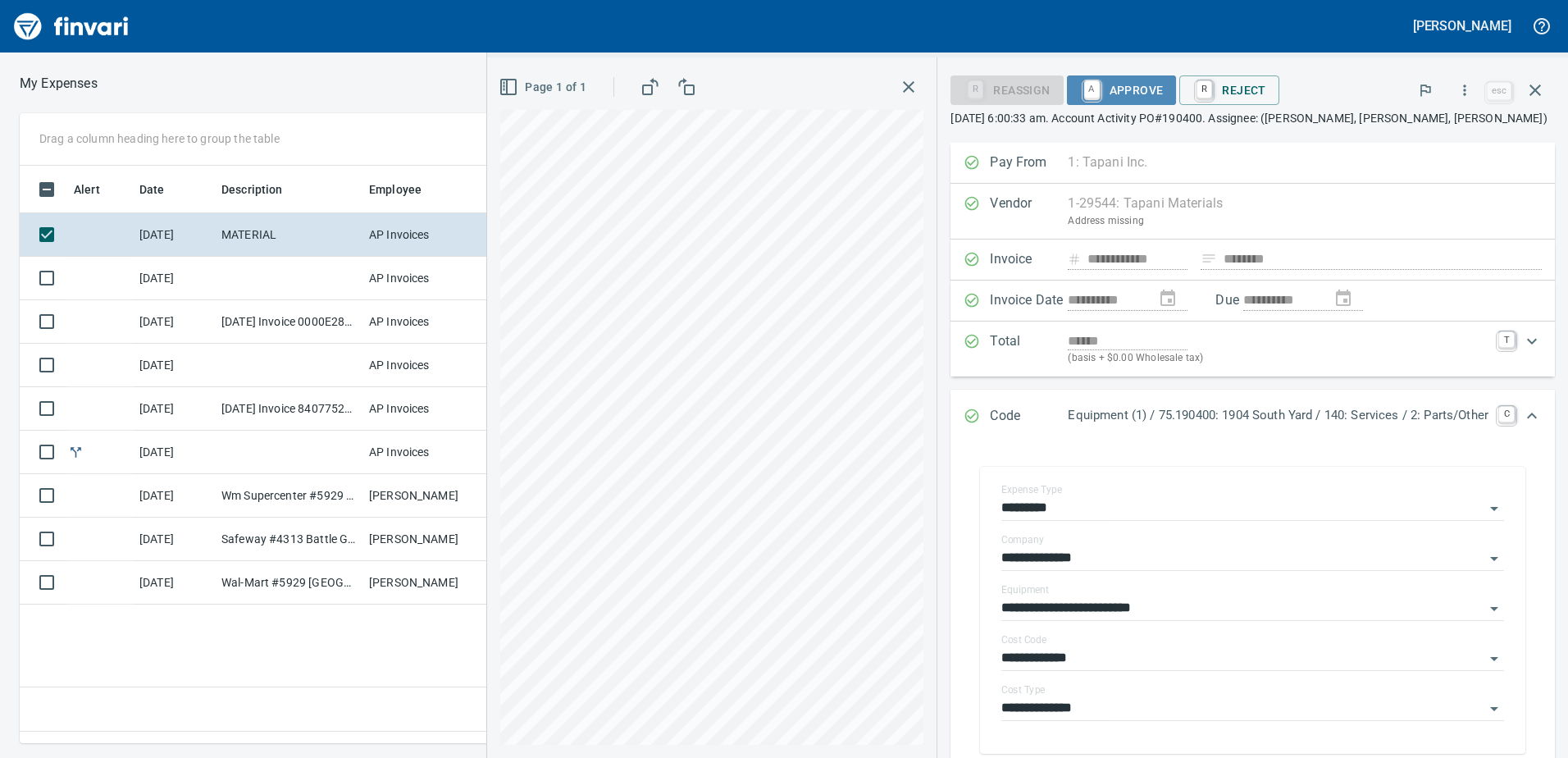
click at [1117, 82] on span "A Approve" at bounding box center [1121, 90] width 83 height 28
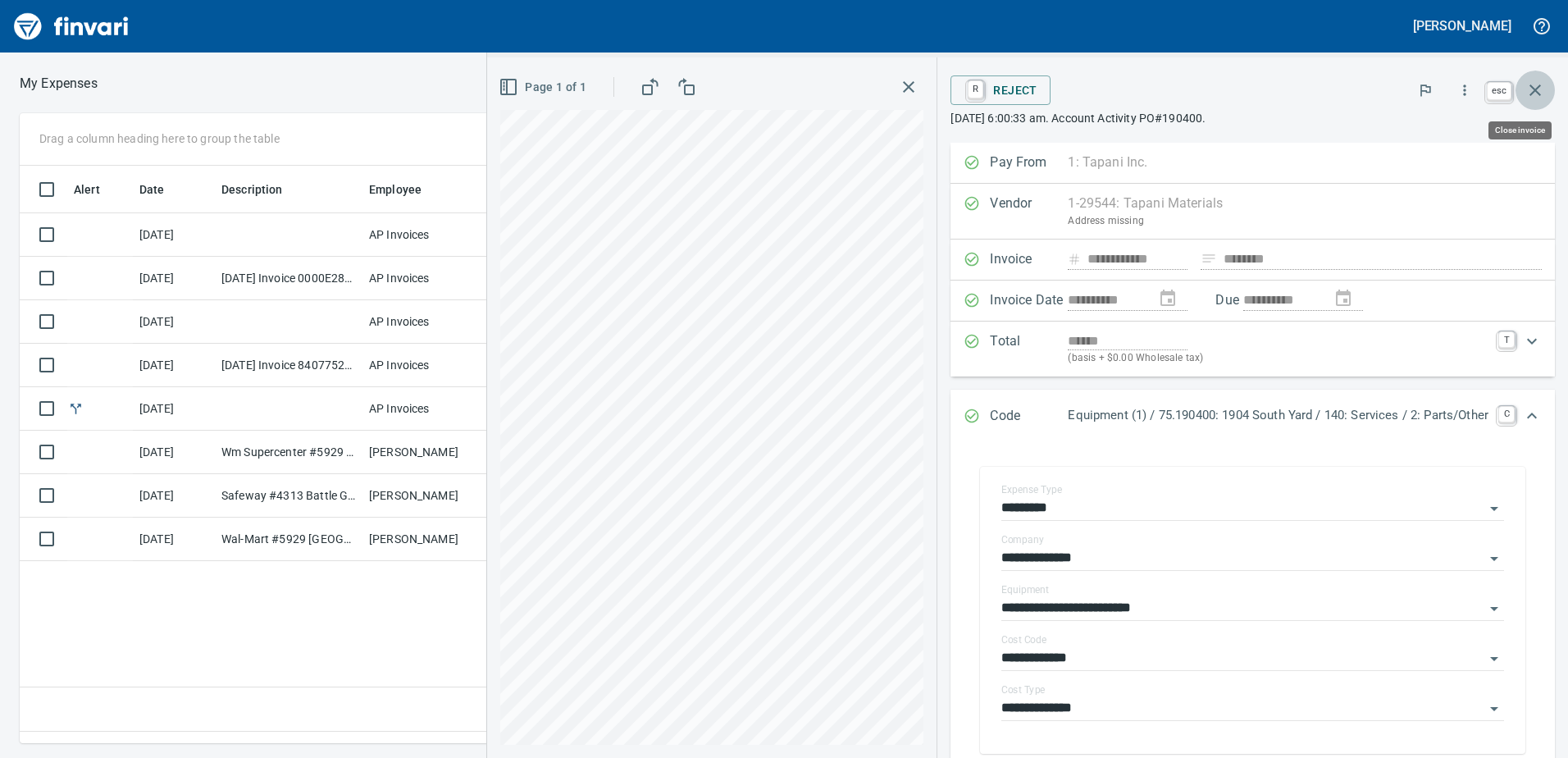
click at [1543, 92] on icon "button" at bounding box center [1535, 90] width 20 height 20
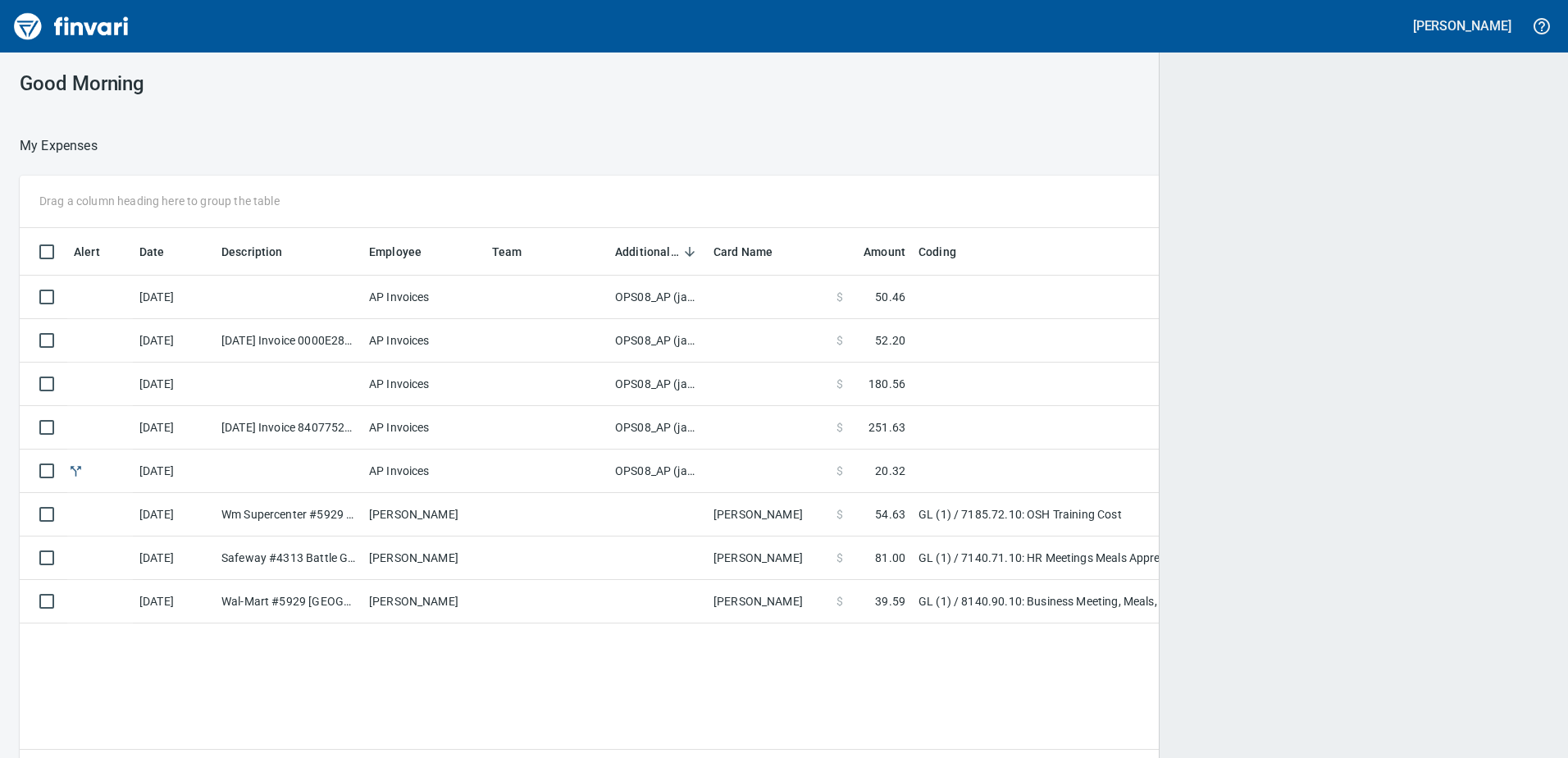
scroll to position [2, 2]
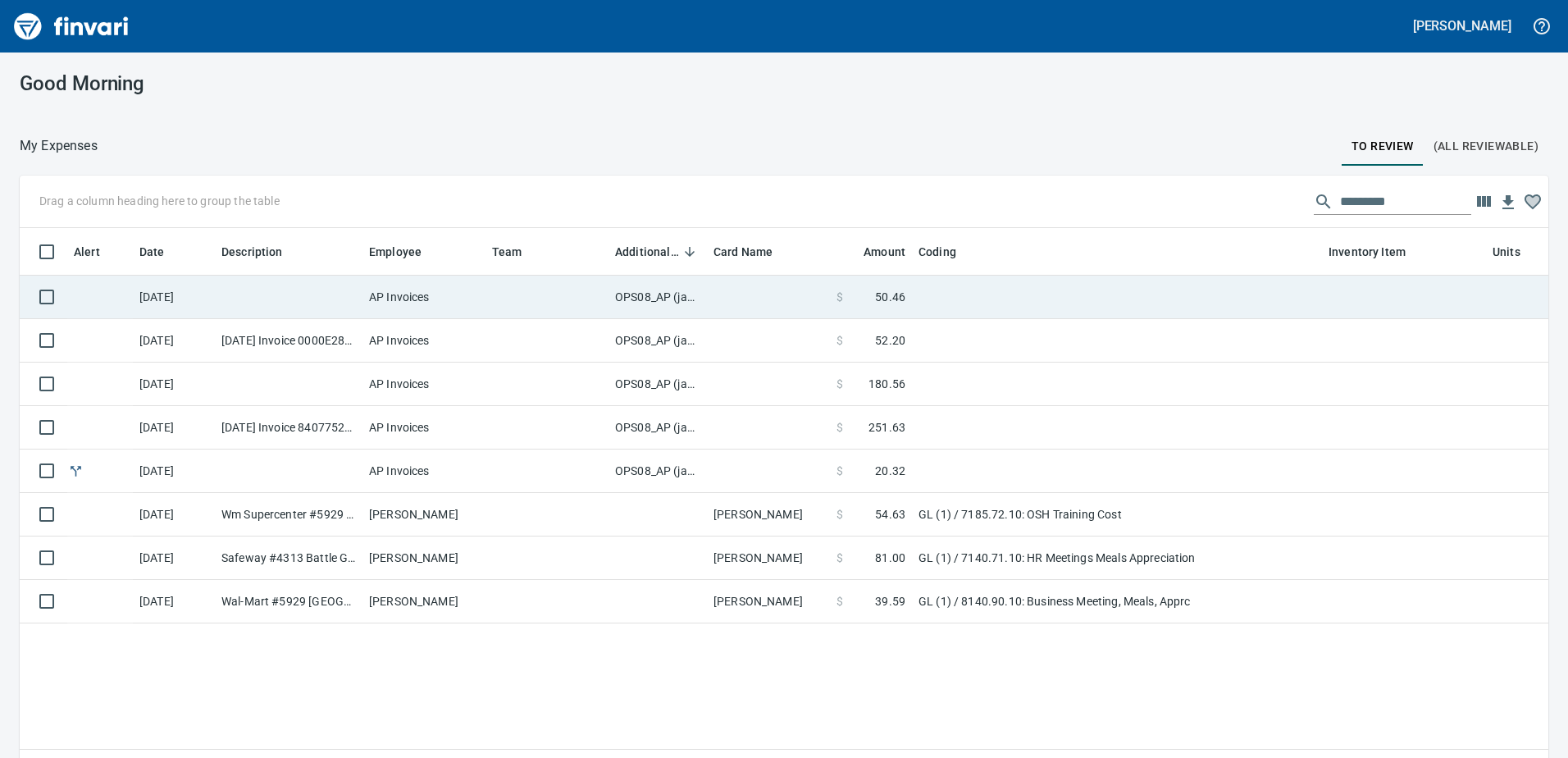
click at [640, 294] on td "OPS08_AP (janettep, samr)" at bounding box center [658, 297] width 99 height 44
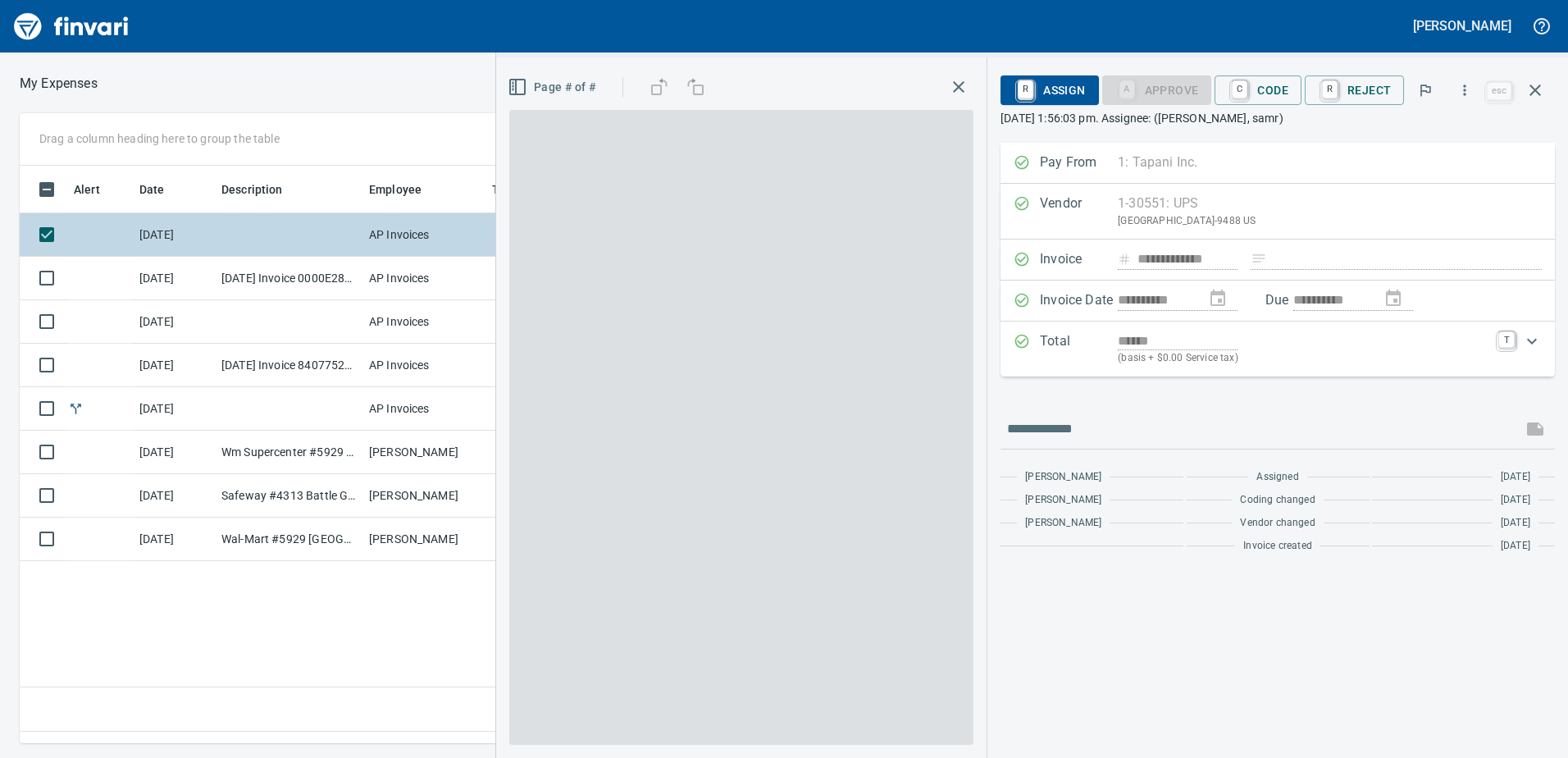
scroll to position [553, 1107]
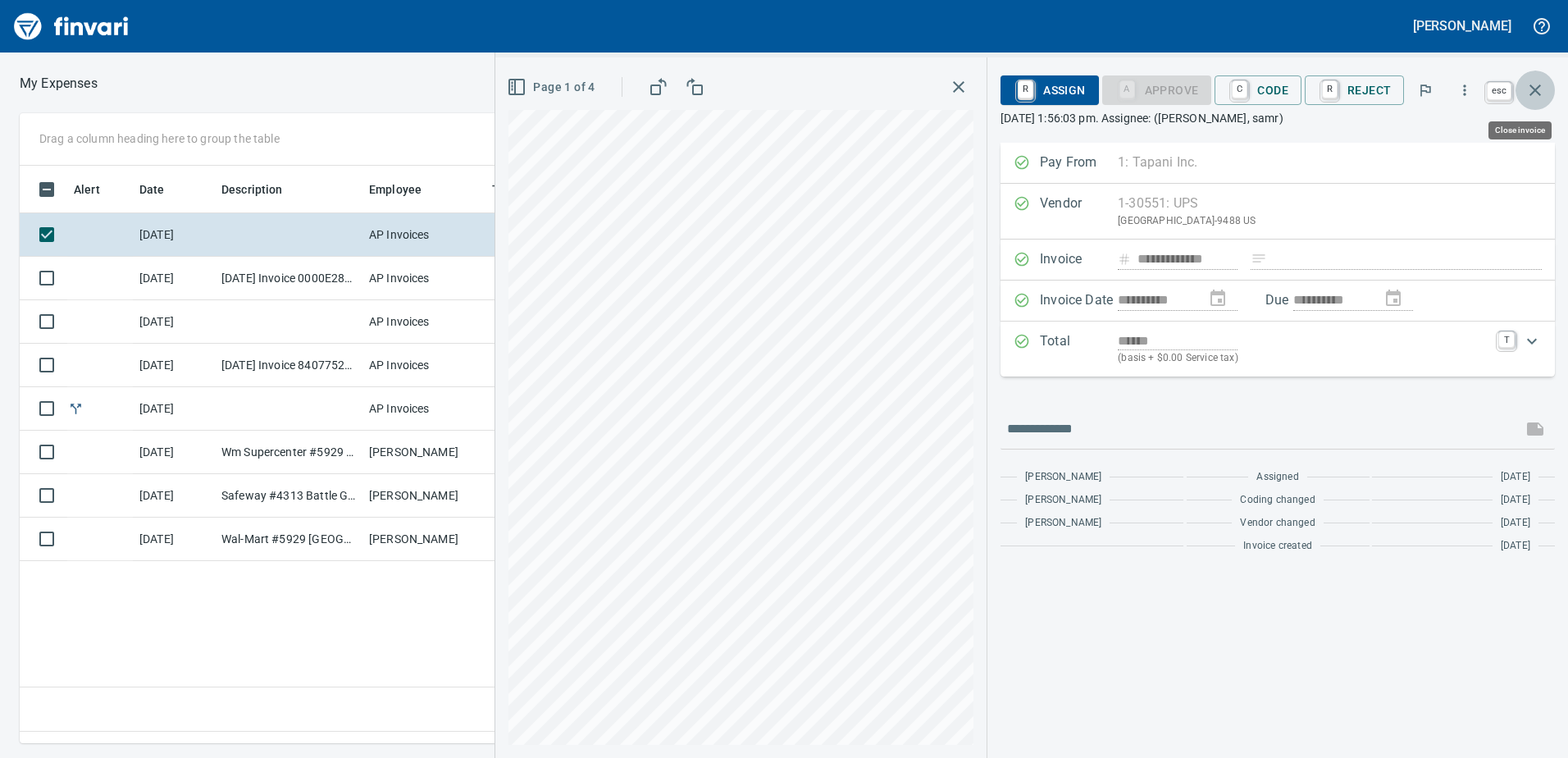
click at [1539, 88] on icon "button" at bounding box center [1535, 90] width 20 height 20
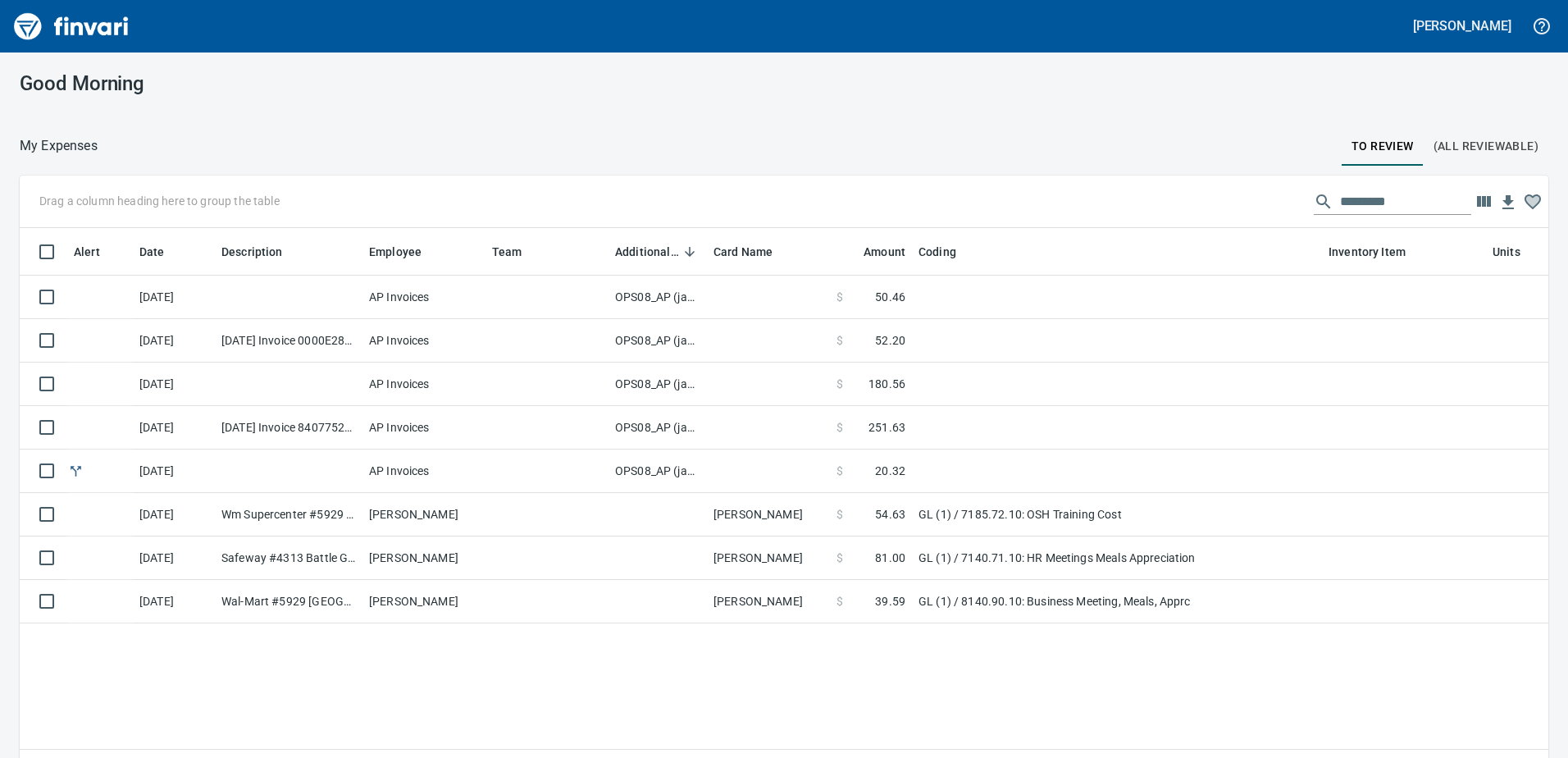
scroll to position [2, 2]
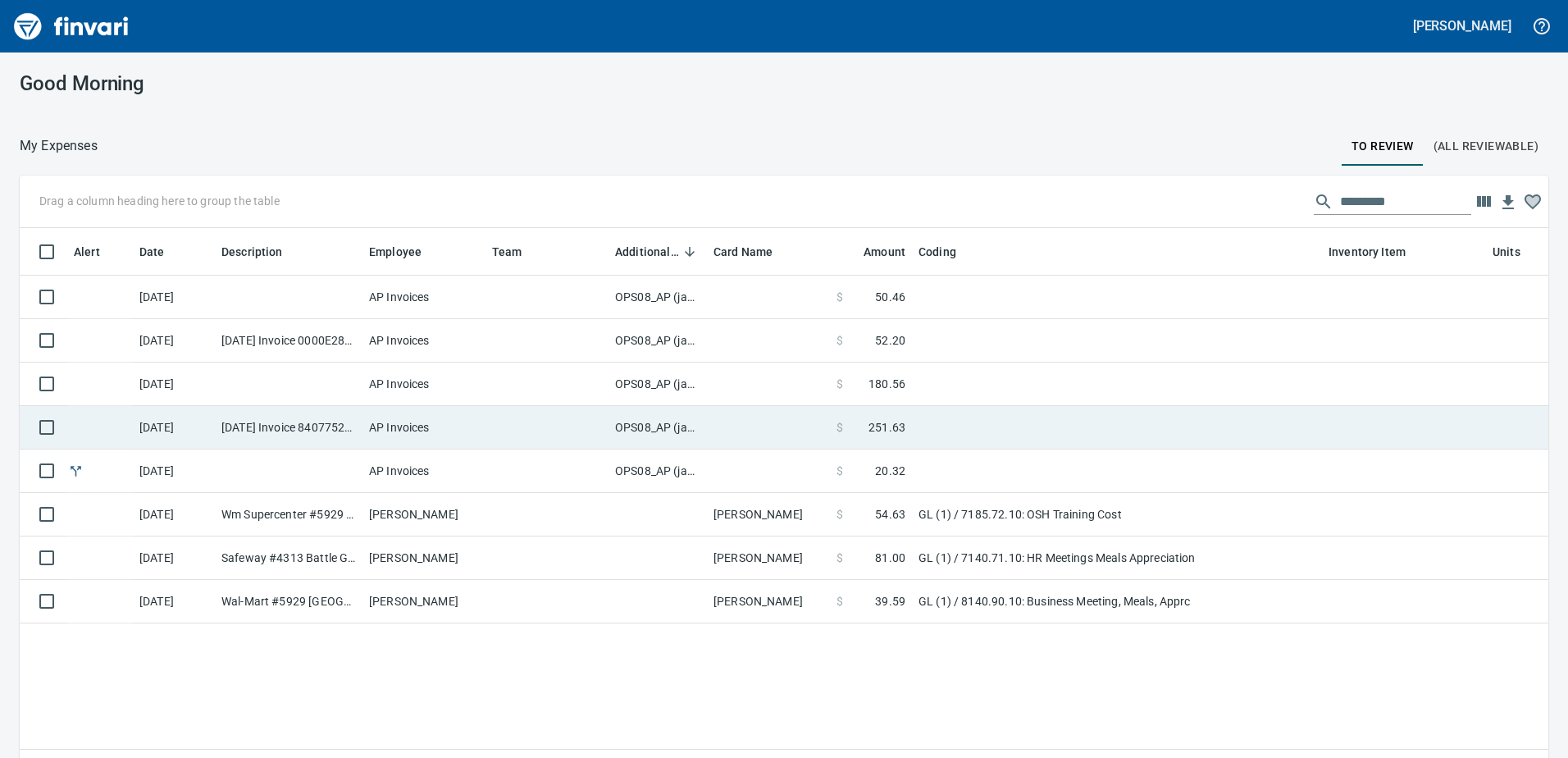
click at [650, 426] on td "OPS08_AP (janettep, samr)" at bounding box center [658, 427] width 99 height 44
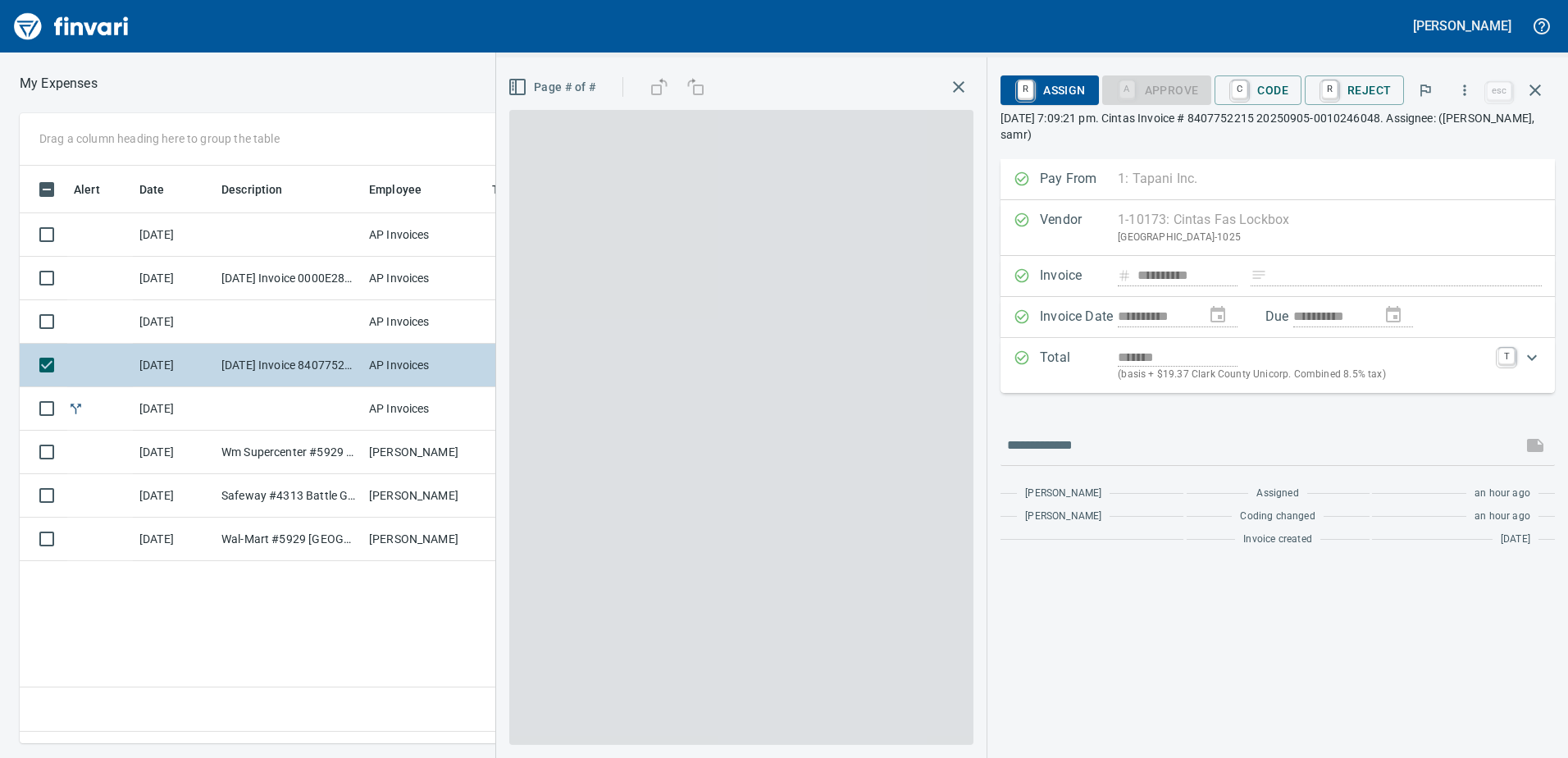
scroll to position [553, 1107]
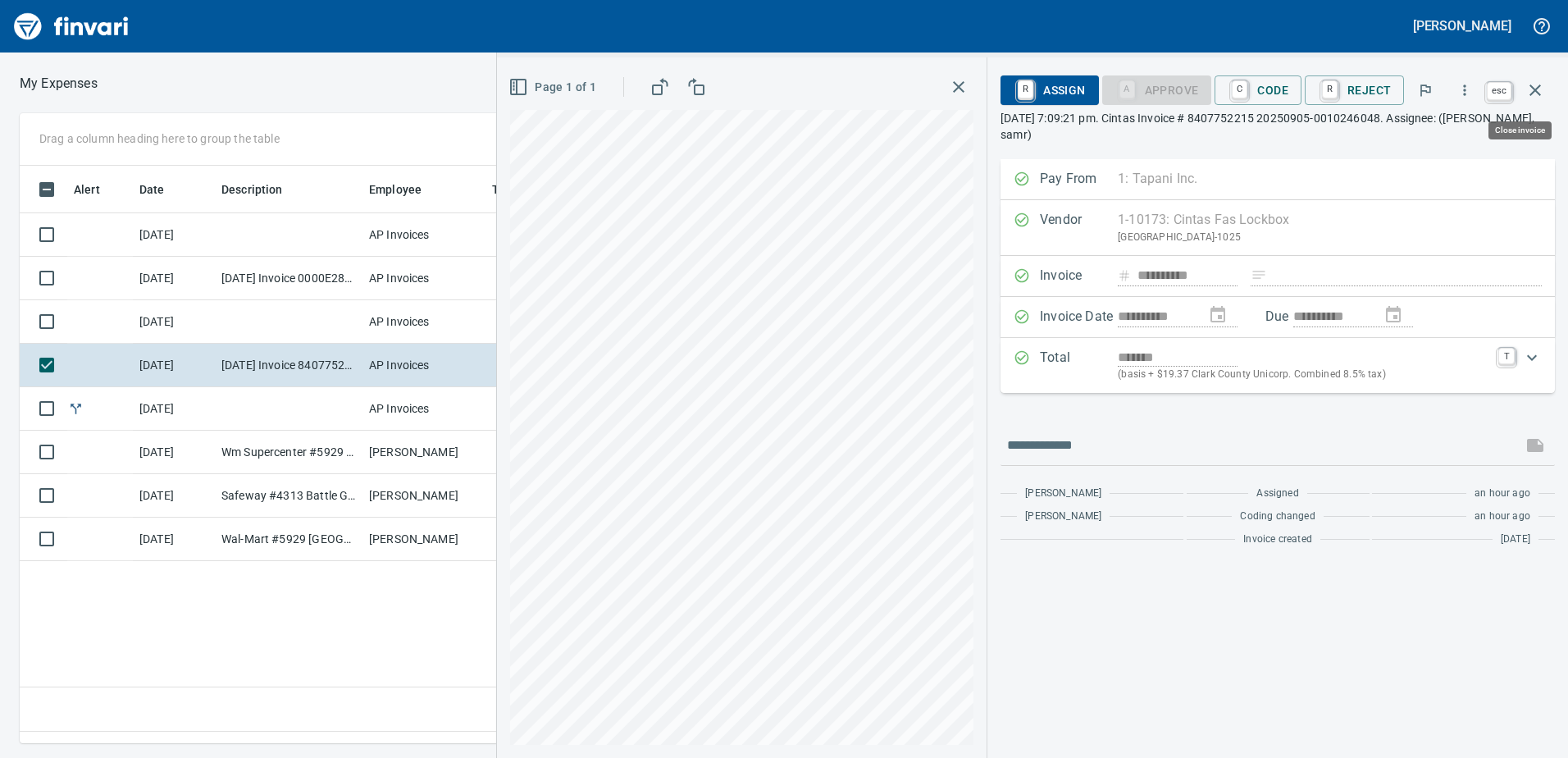
click at [1535, 87] on icon "button" at bounding box center [1535, 90] width 20 height 20
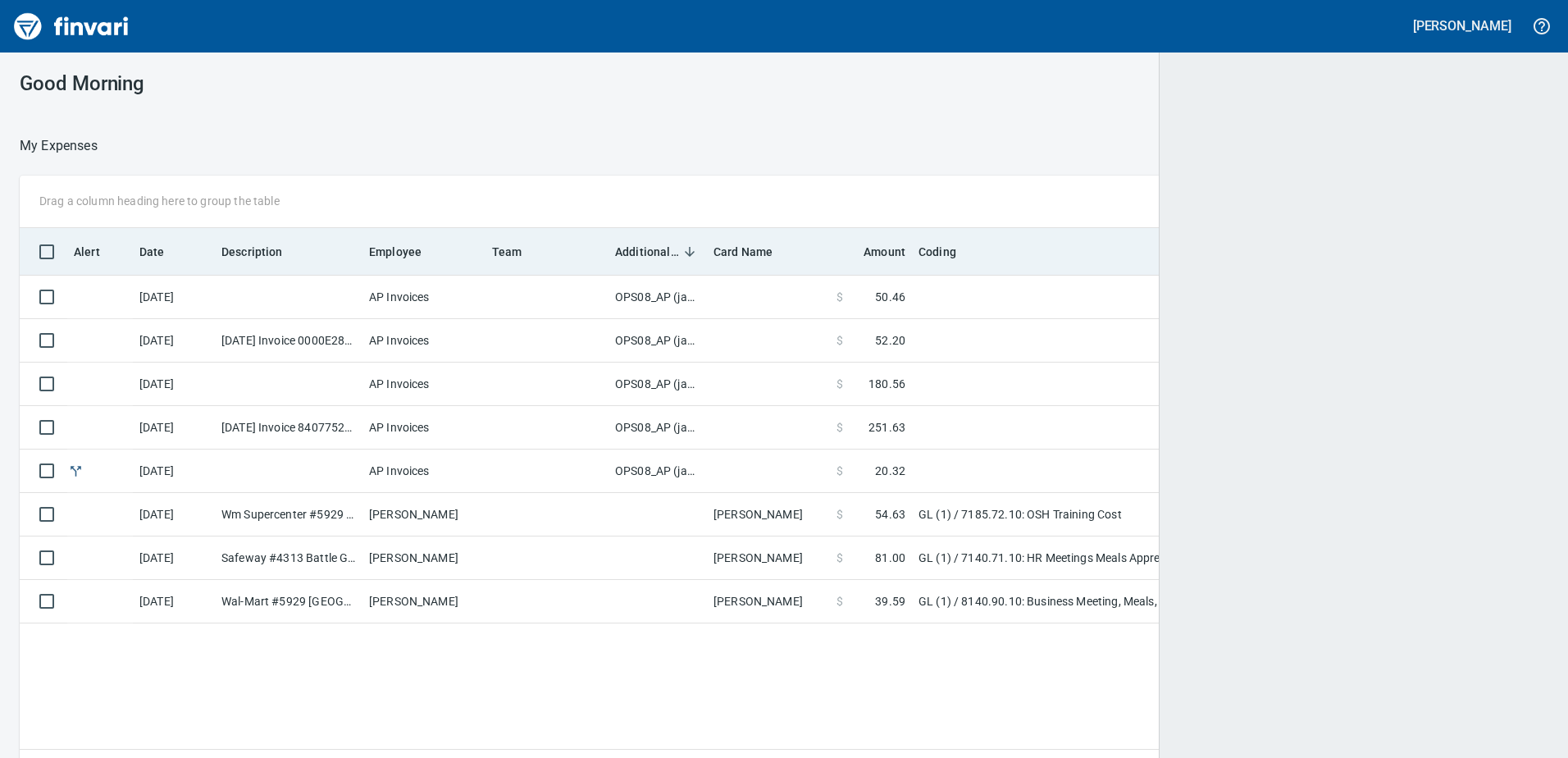
scroll to position [553, 1502]
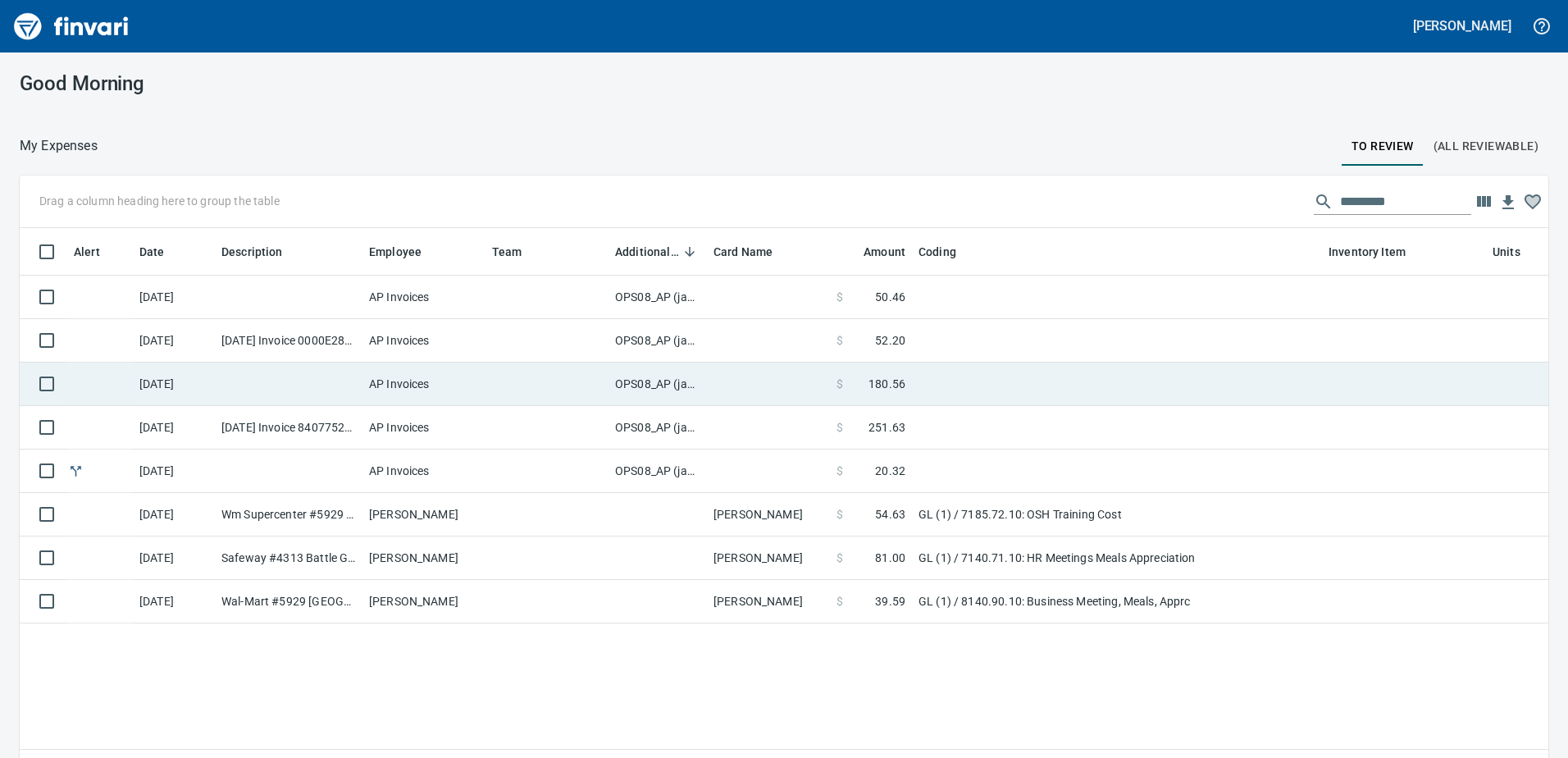
click at [651, 377] on td "OPS08_AP (janettep, samr)" at bounding box center [658, 384] width 99 height 44
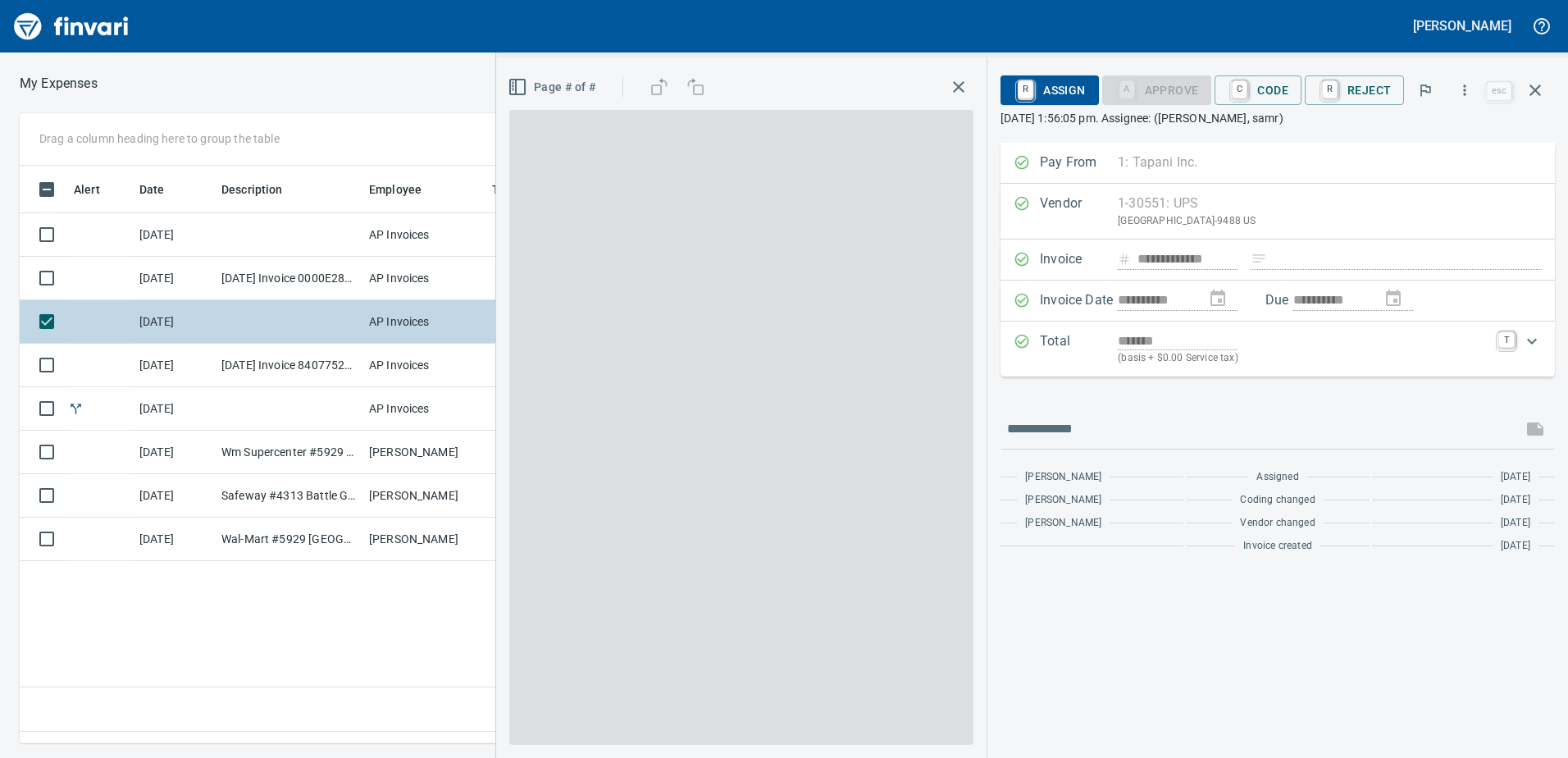
scroll to position [553, 1107]
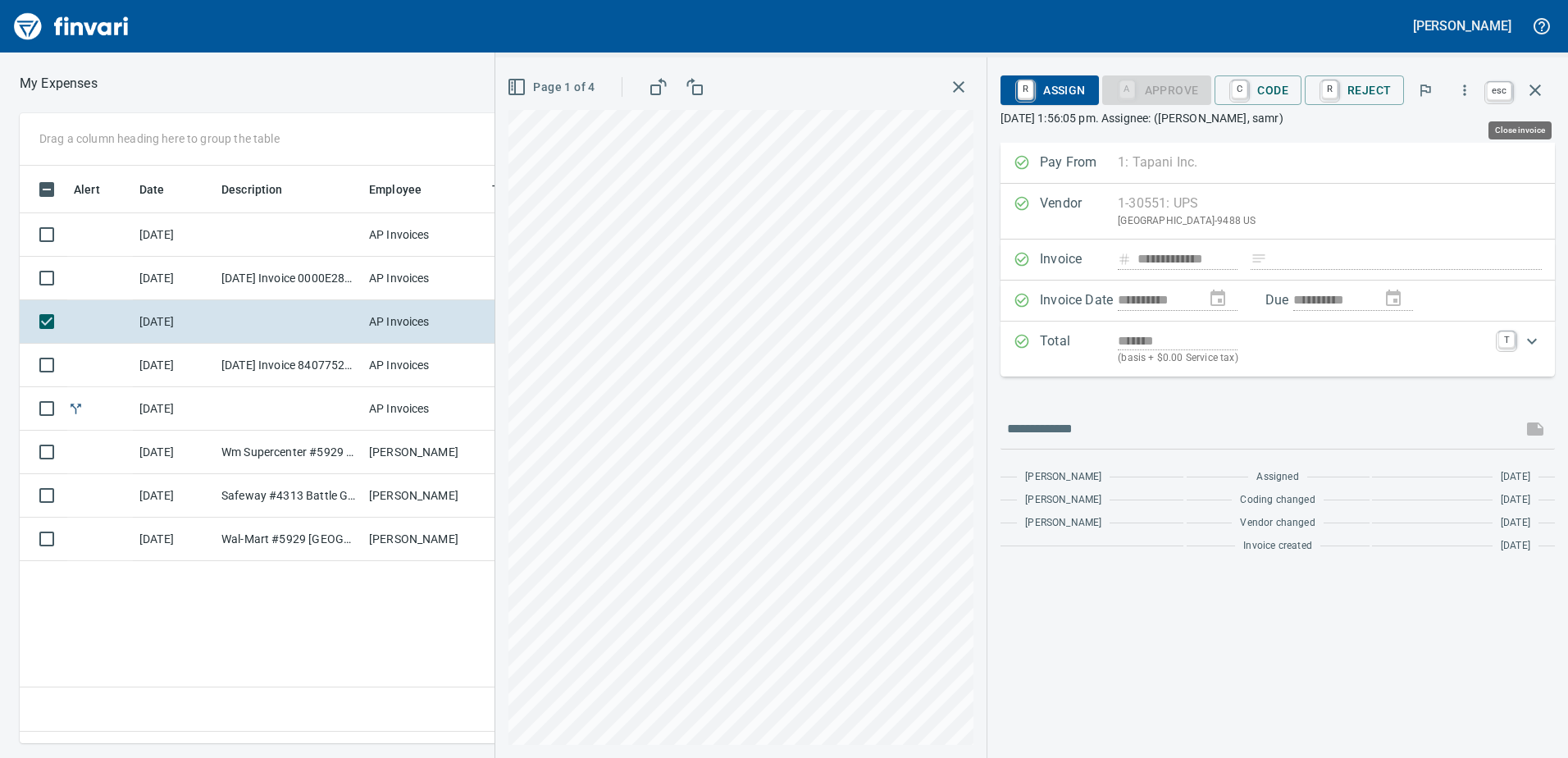
click at [1538, 82] on icon "button" at bounding box center [1535, 90] width 20 height 20
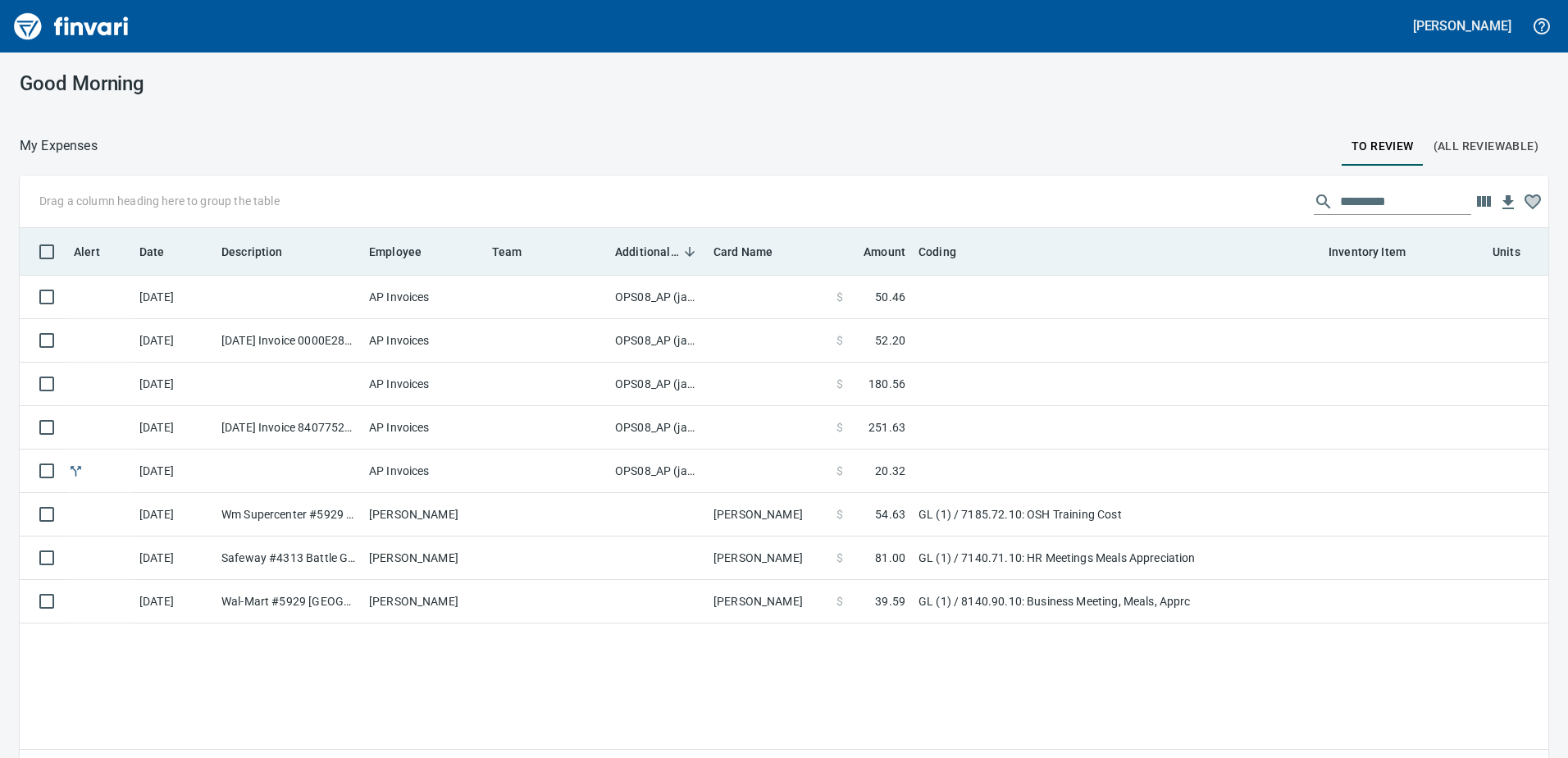
scroll to position [553, 1504]
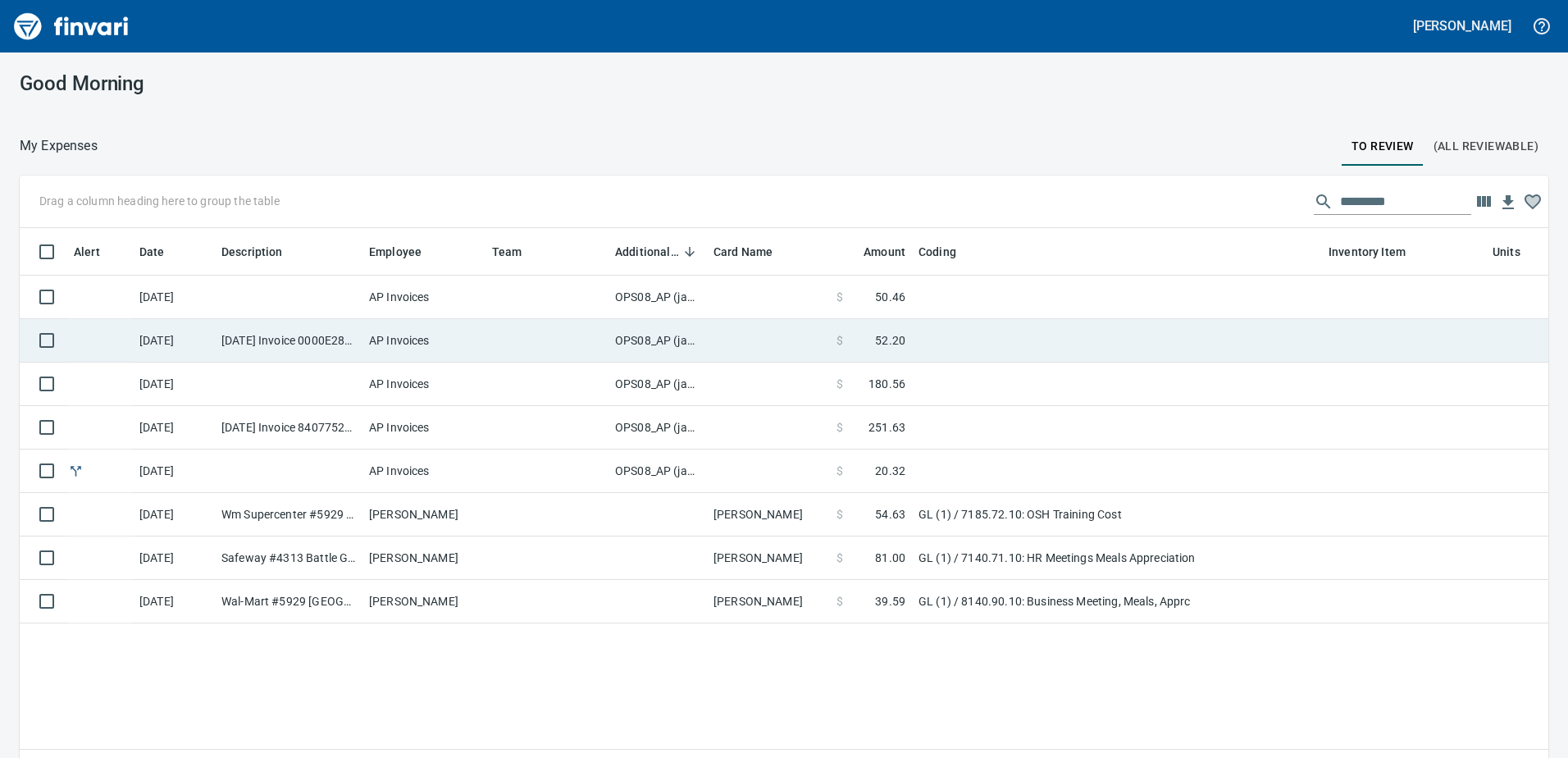
click at [687, 339] on td "OPS08_AP (janettep, samr)" at bounding box center [658, 340] width 99 height 44
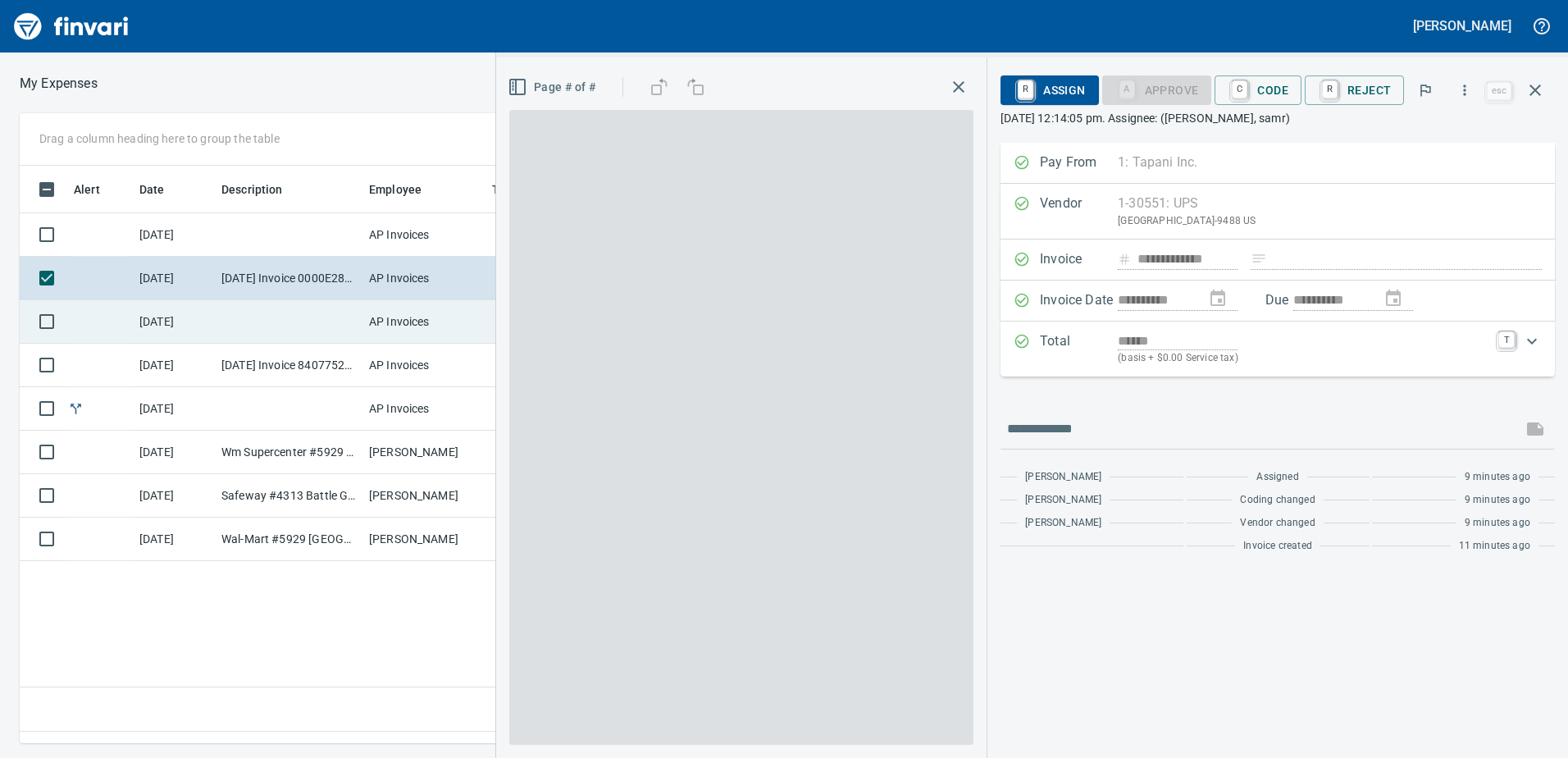
scroll to position [553, 1107]
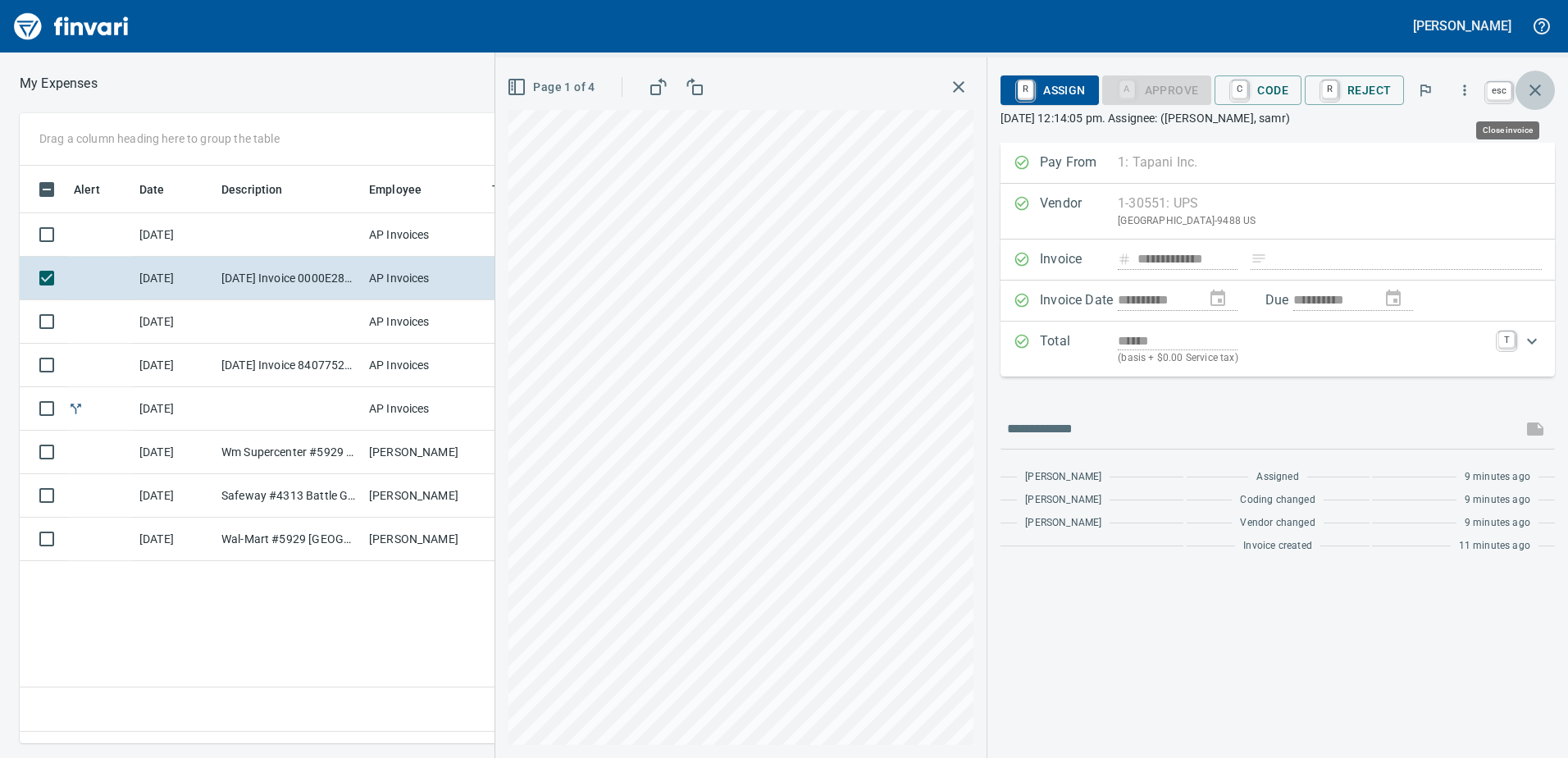
click at [1540, 90] on icon "button" at bounding box center [1535, 90] width 20 height 20
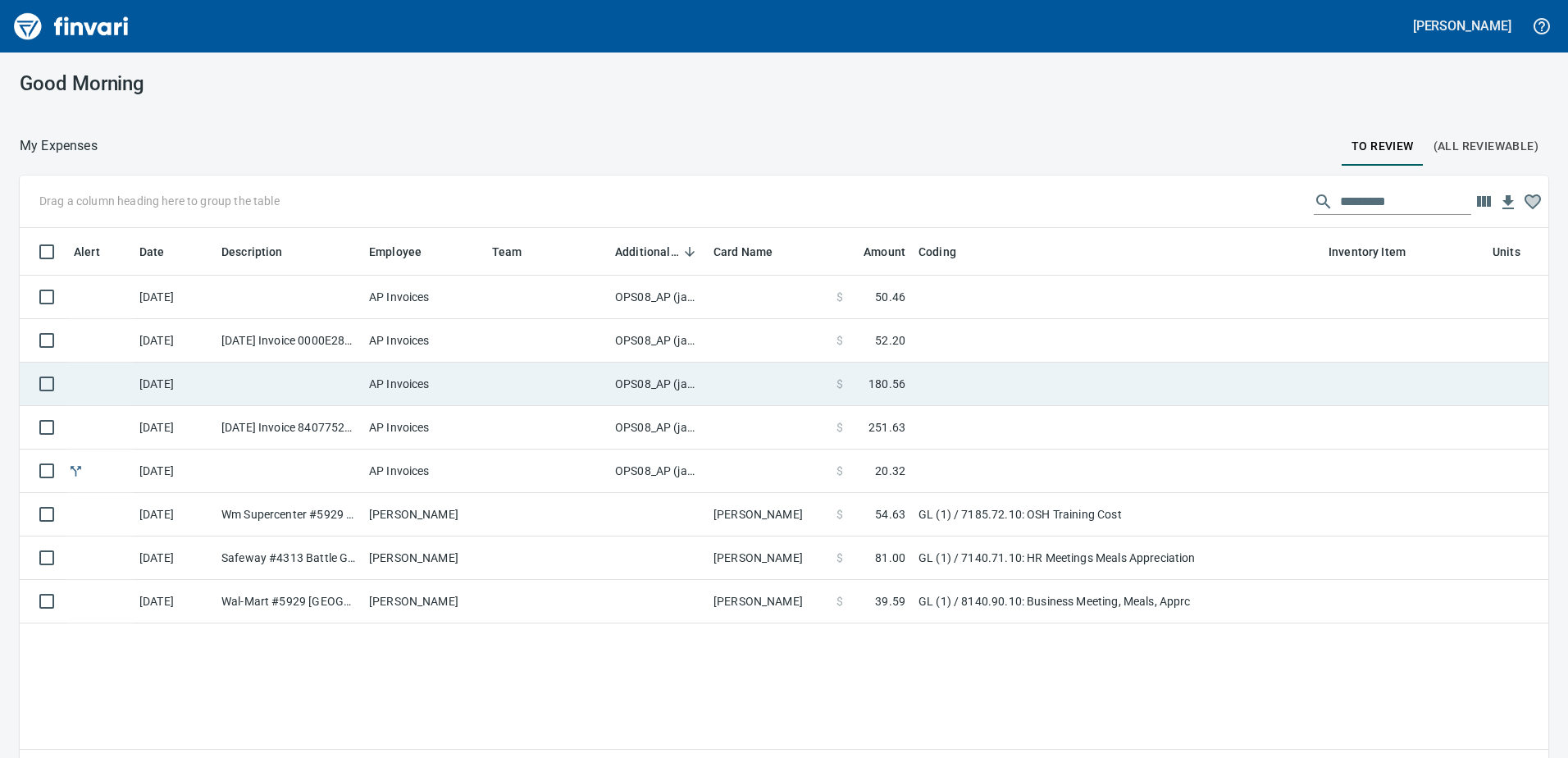
scroll to position [553, 1504]
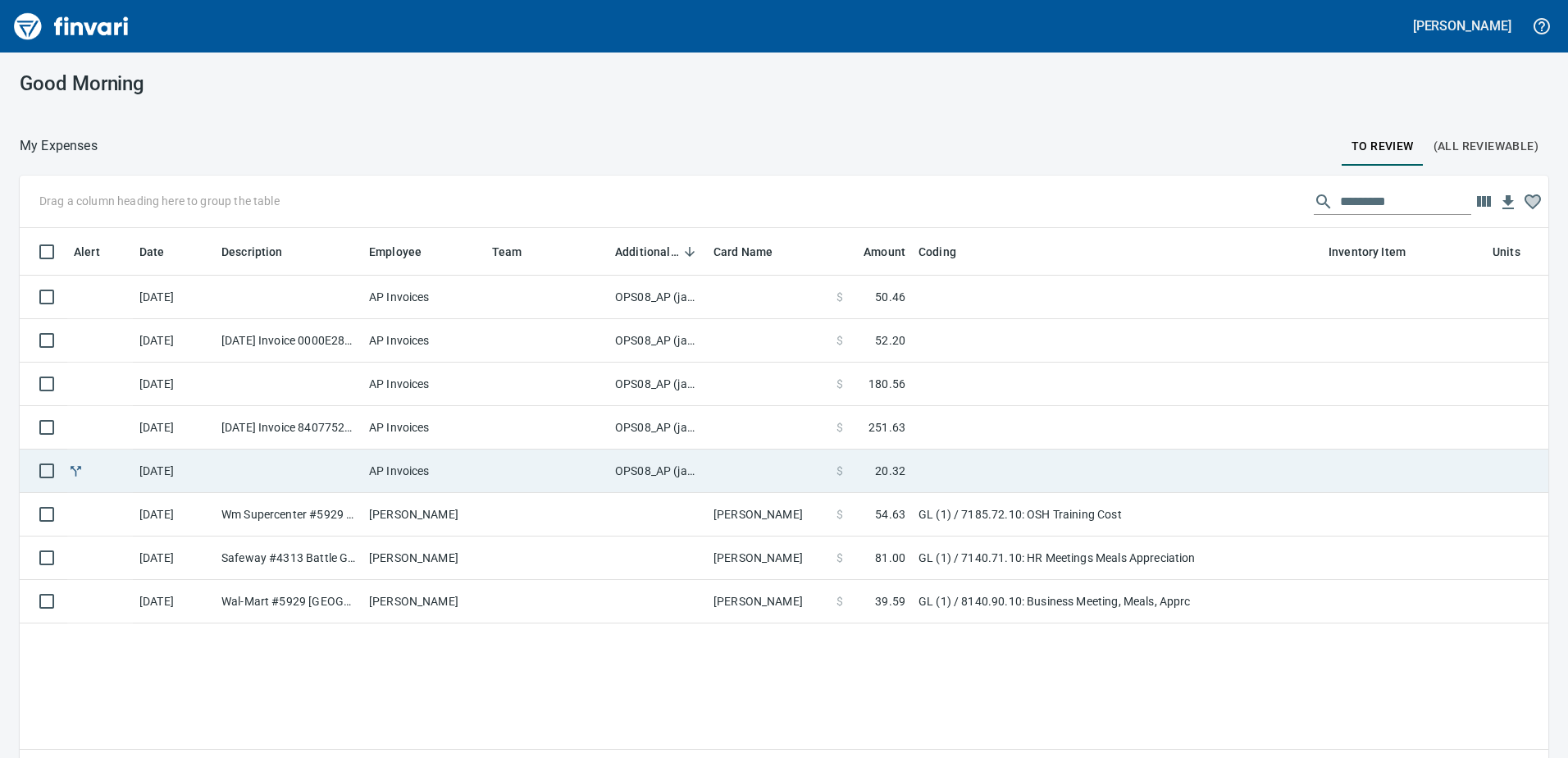
click at [679, 469] on td "OPS08_AP (janettep, samr)" at bounding box center [658, 471] width 99 height 44
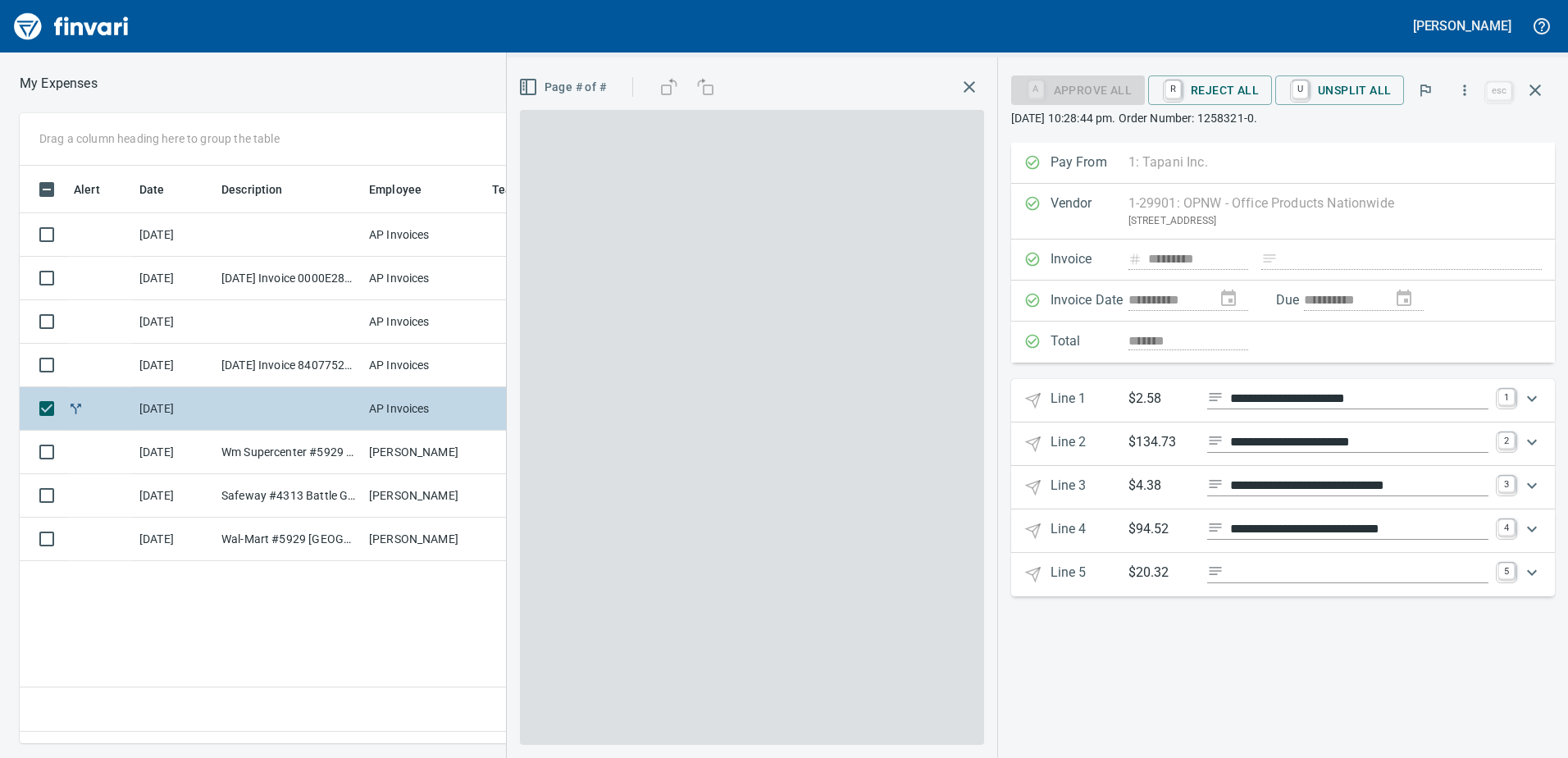
scroll to position [553, 1107]
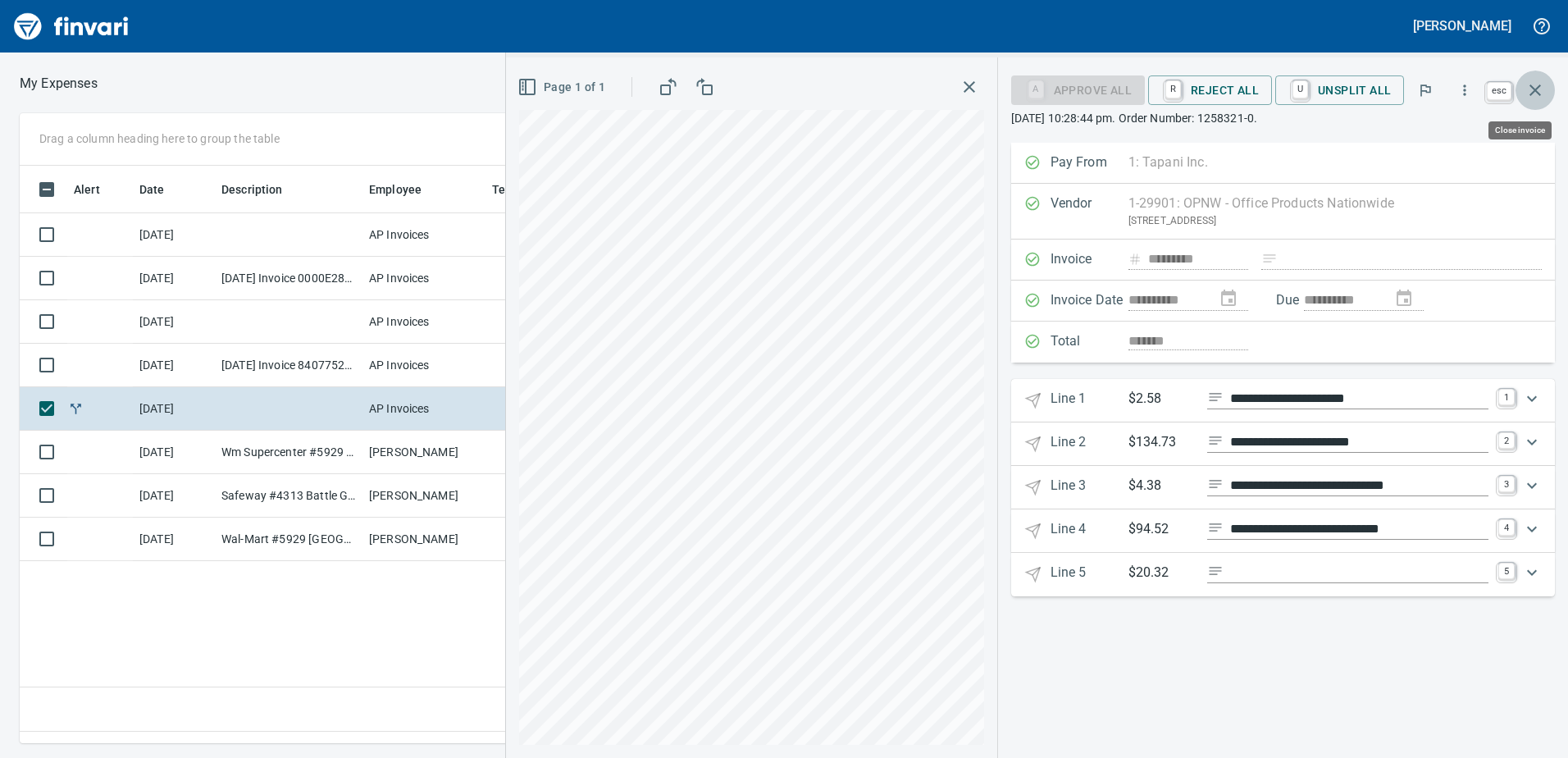
click at [1540, 89] on icon "button" at bounding box center [1535, 90] width 20 height 20
